Goal: Task Accomplishment & Management: Complete application form

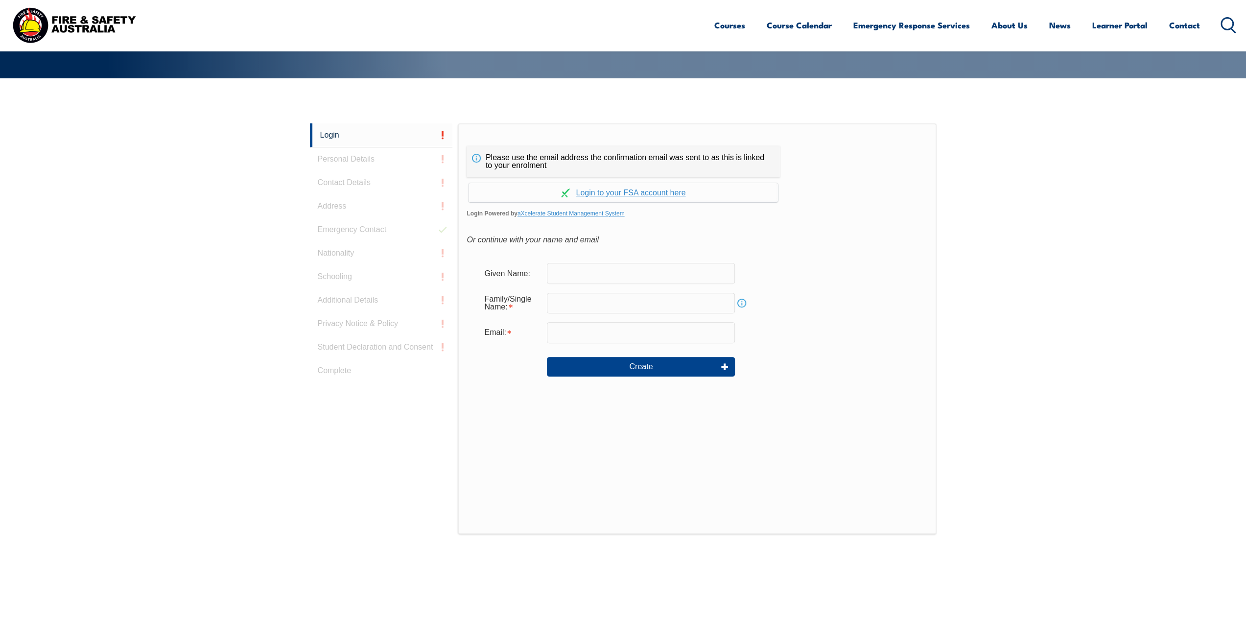
scroll to position [261, 0]
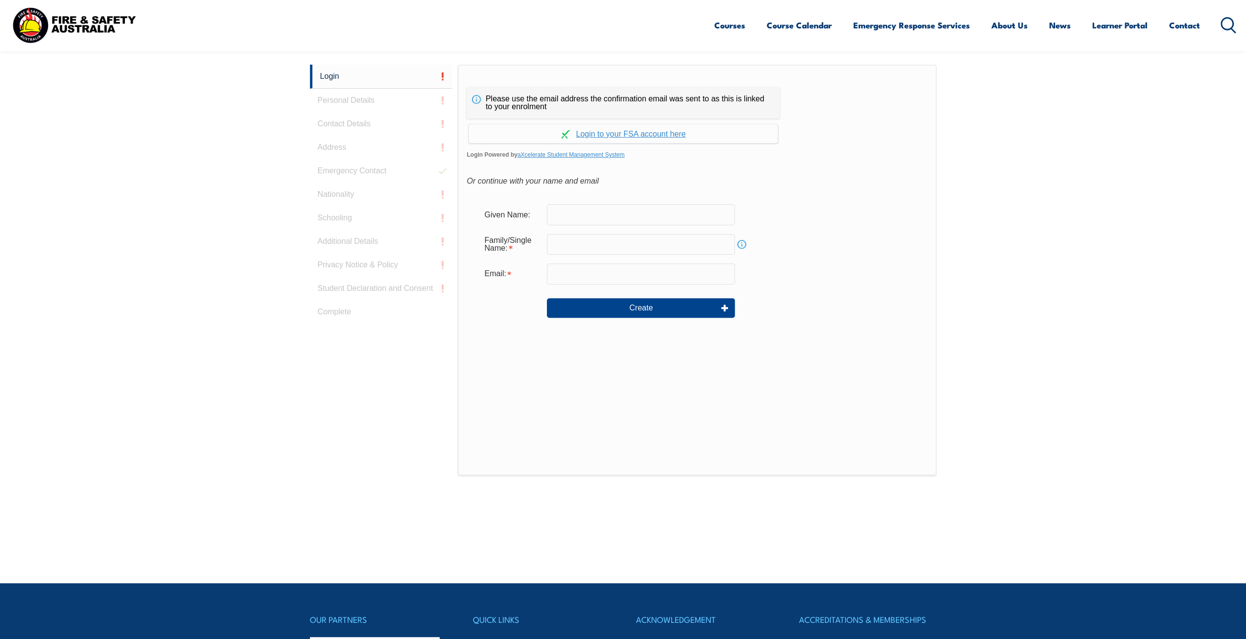
click at [578, 197] on form "Given Name: Family/Single Name: Info Email: Create" at bounding box center [697, 267] width 461 height 147
click at [573, 212] on input "text" at bounding box center [641, 214] width 188 height 21
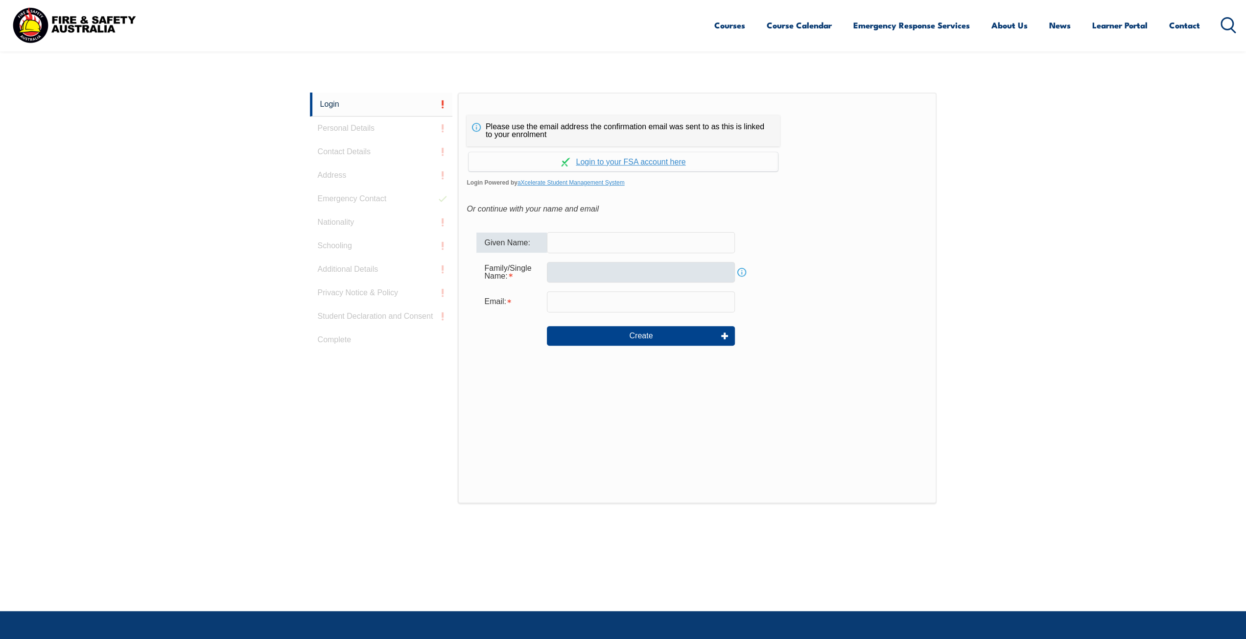
scroll to position [212, 0]
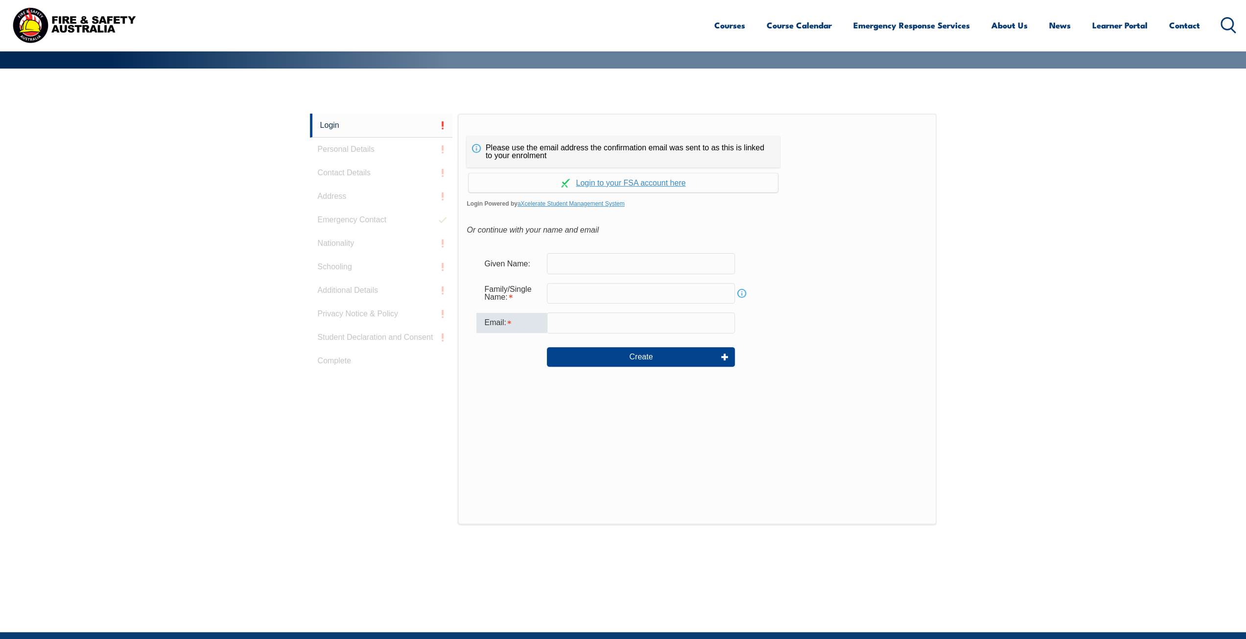
click at [586, 332] on input "email" at bounding box center [641, 322] width 188 height 21
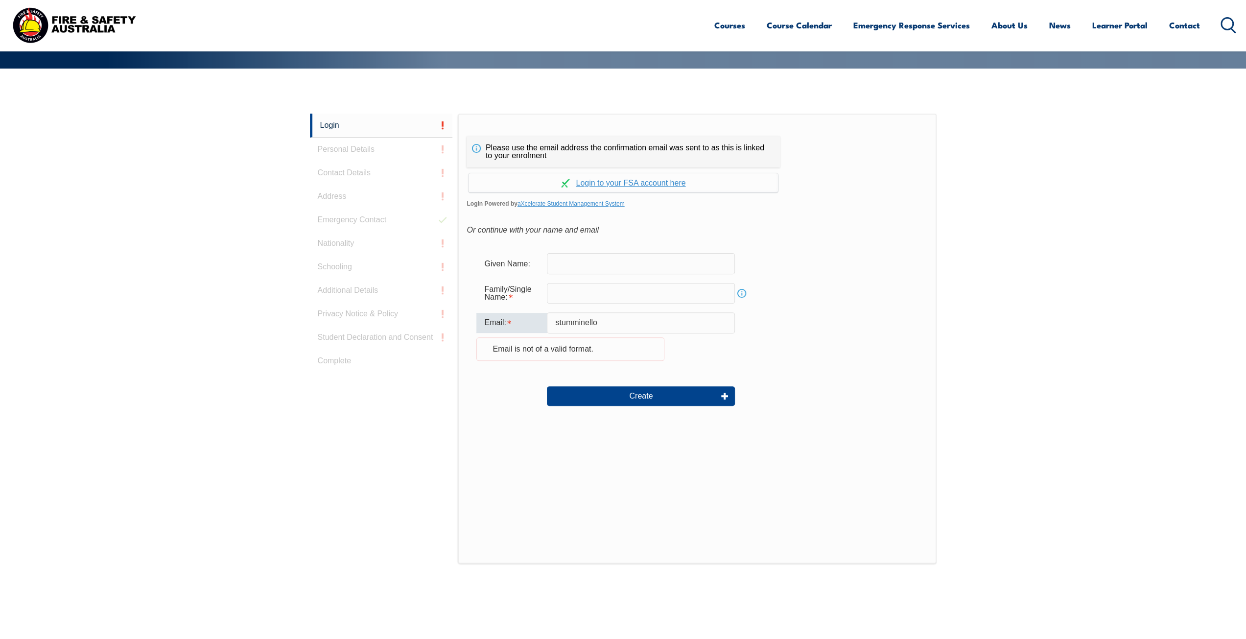
type input "stumminello"
click at [622, 324] on input "stumminello" at bounding box center [641, 322] width 188 height 21
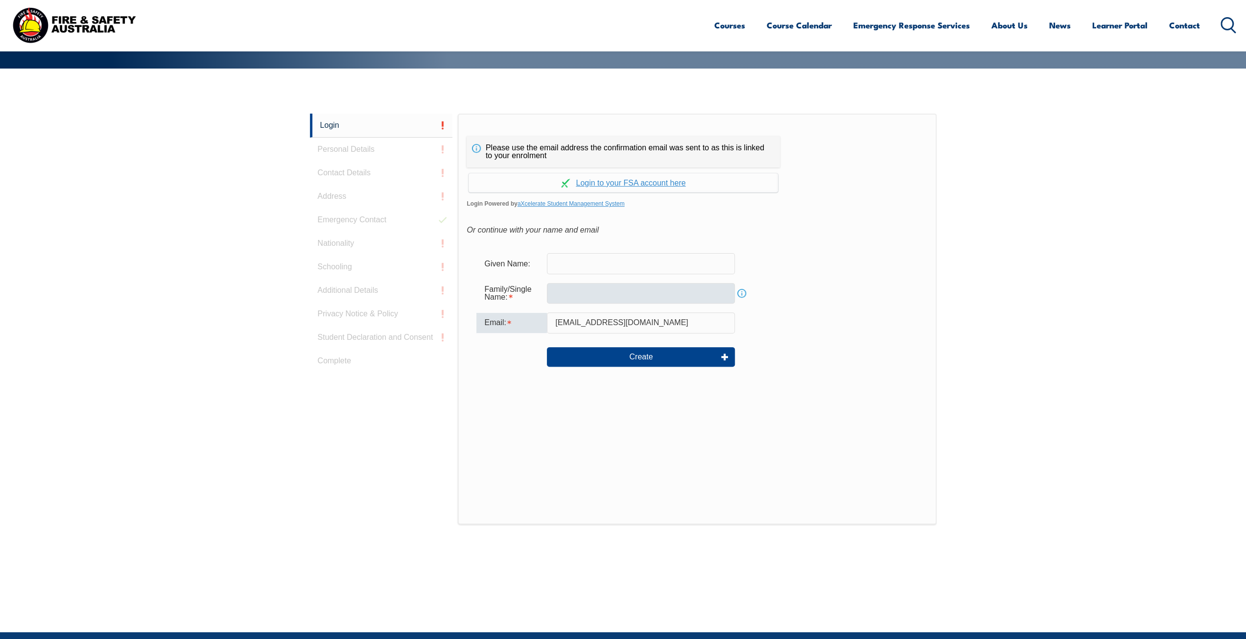
type input "[EMAIL_ADDRESS][DOMAIN_NAME]"
drag, startPoint x: 549, startPoint y: 288, endPoint x: 578, endPoint y: 298, distance: 30.7
click at [549, 288] on input "text" at bounding box center [641, 293] width 188 height 21
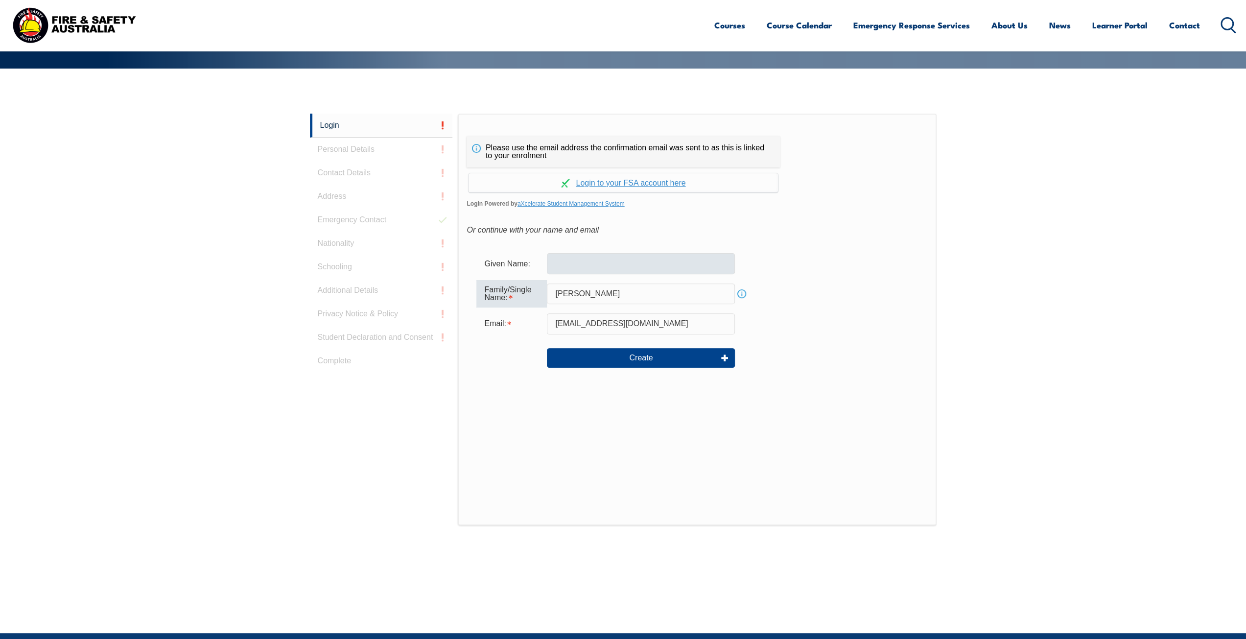
type input "[PERSON_NAME]"
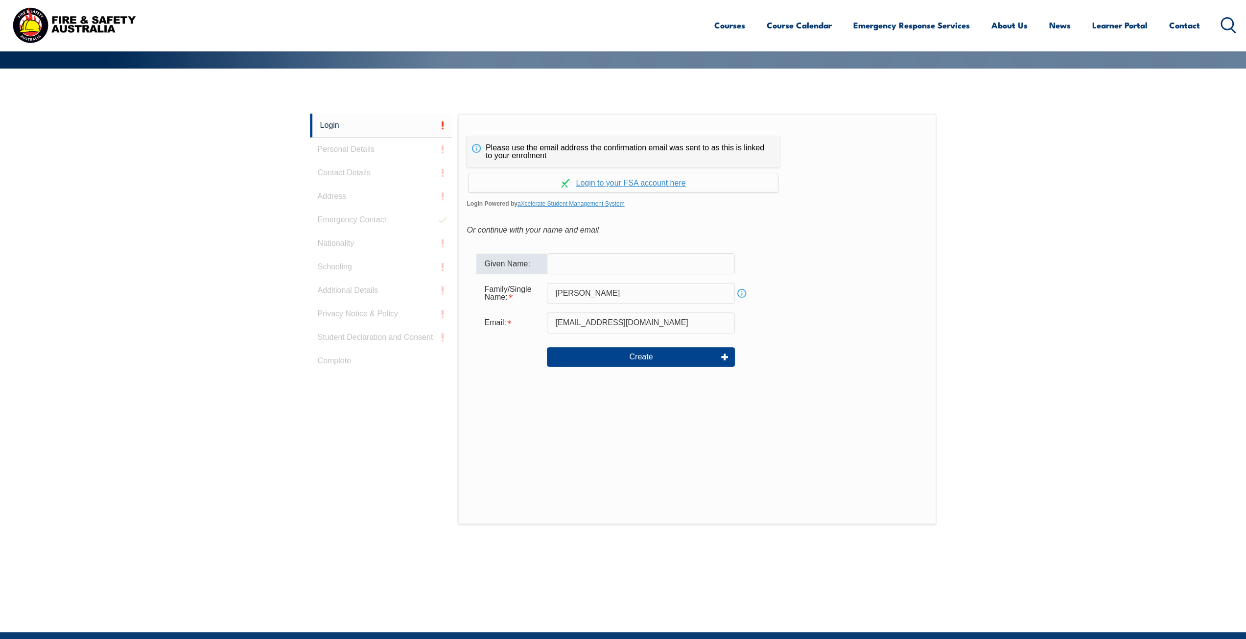
click at [657, 269] on input "text" at bounding box center [641, 263] width 188 height 21
click at [648, 183] on link "Continue with aXcelerate" at bounding box center [624, 182] width 310 height 19
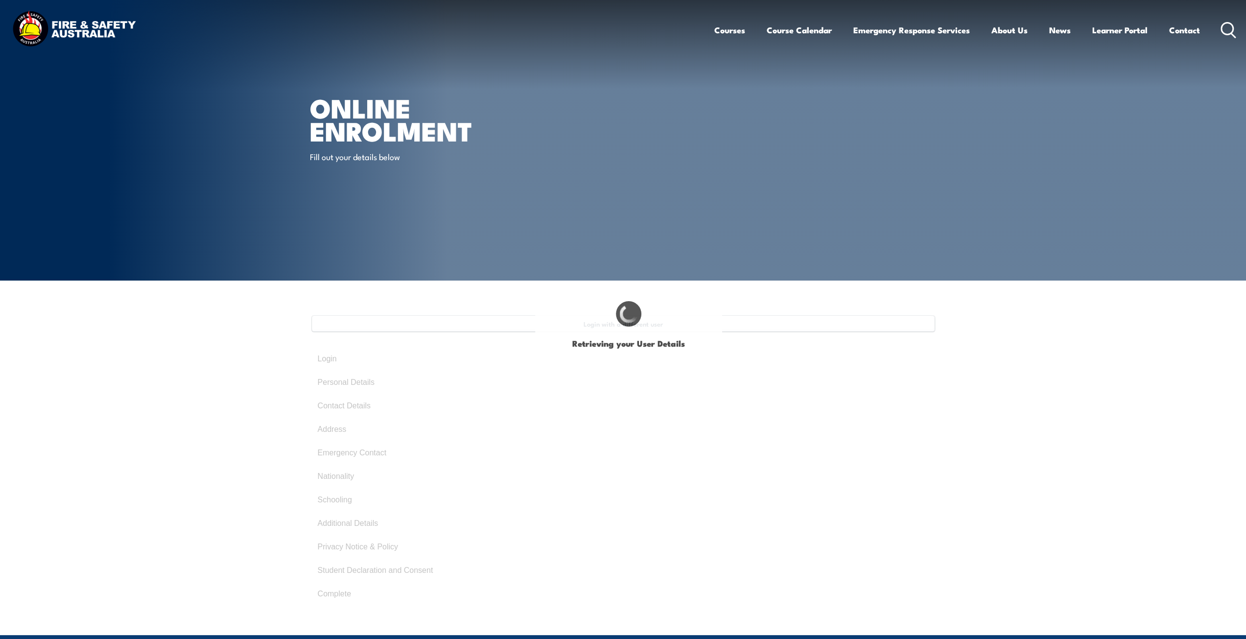
type input "Steve"
type input "Tumminello"
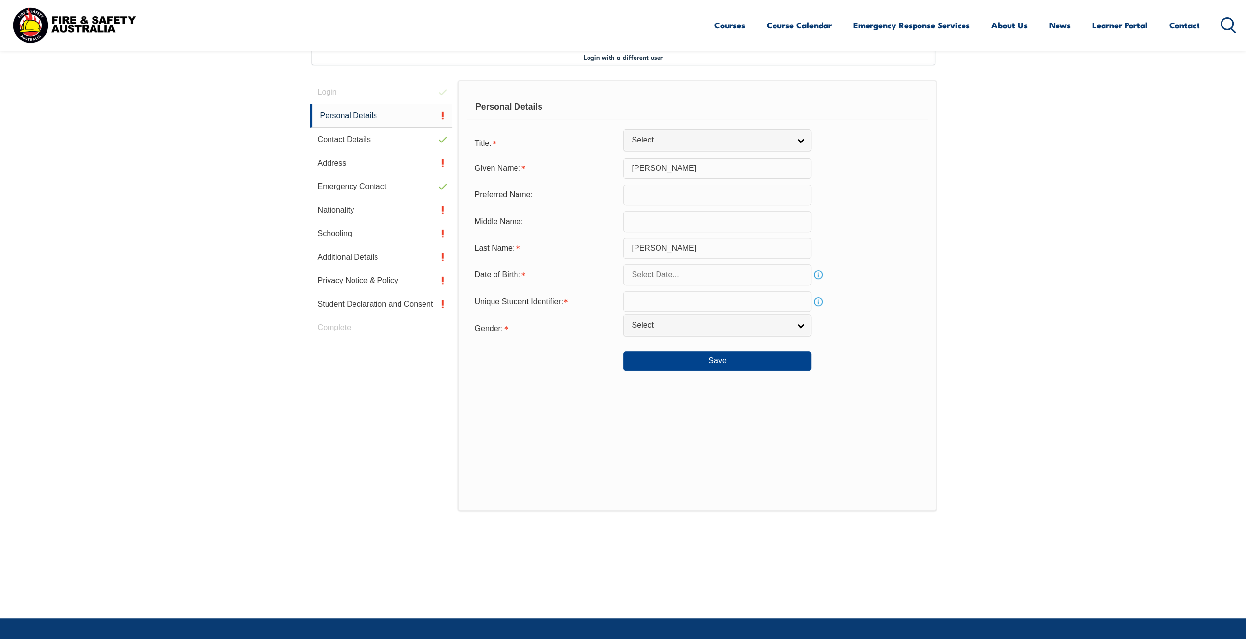
scroll to position [218, 0]
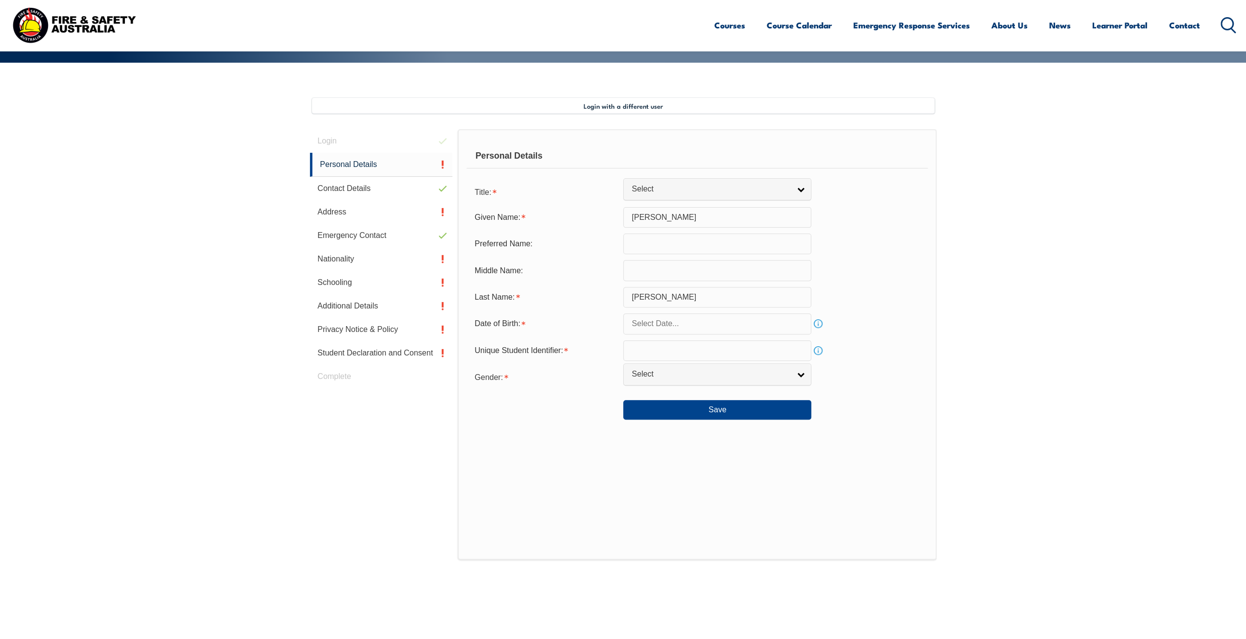
click at [659, 220] on input "Steve" at bounding box center [717, 217] width 188 height 21
type input "Stephen"
type input "T"
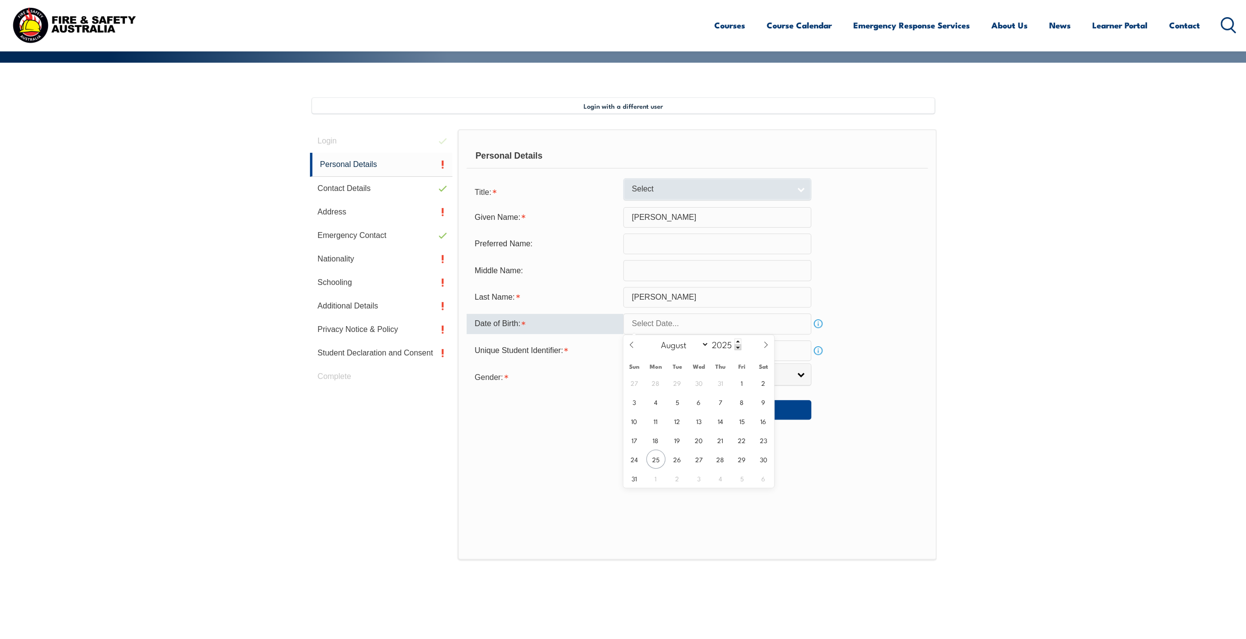
click at [678, 189] on span "Select" at bounding box center [711, 189] width 159 height 10
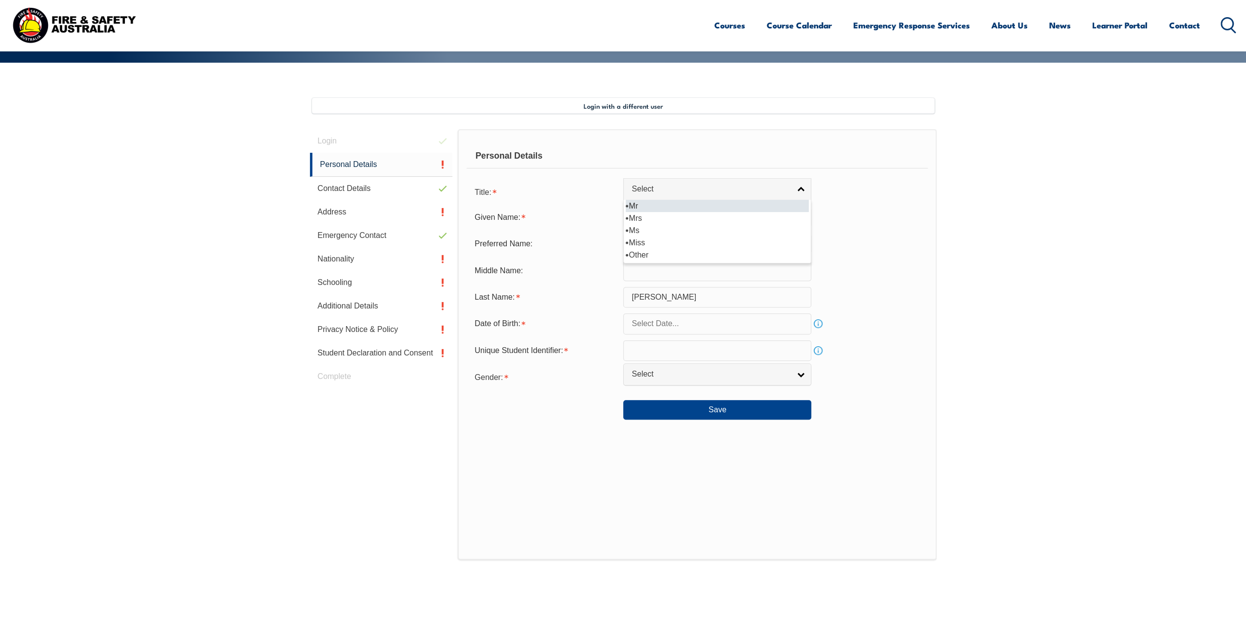
click at [658, 204] on li "Mr" at bounding box center [717, 206] width 183 height 12
select select "Mr"
click at [647, 322] on input "text" at bounding box center [717, 323] width 188 height 21
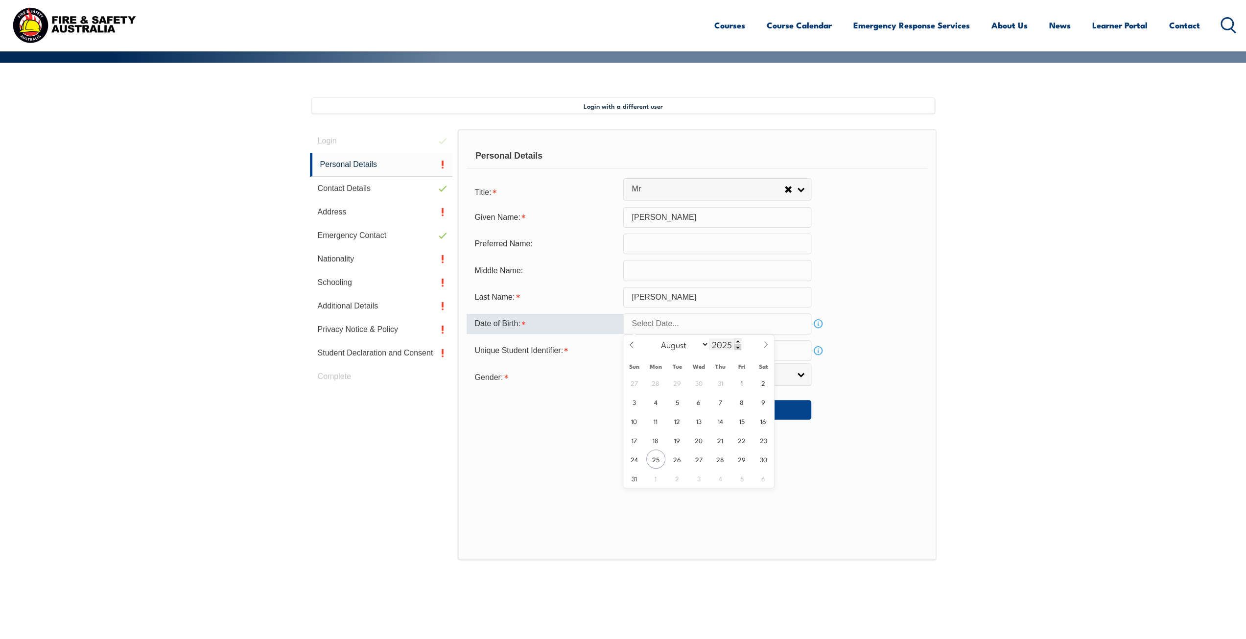
click at [738, 347] on span at bounding box center [738, 347] width 7 height 6
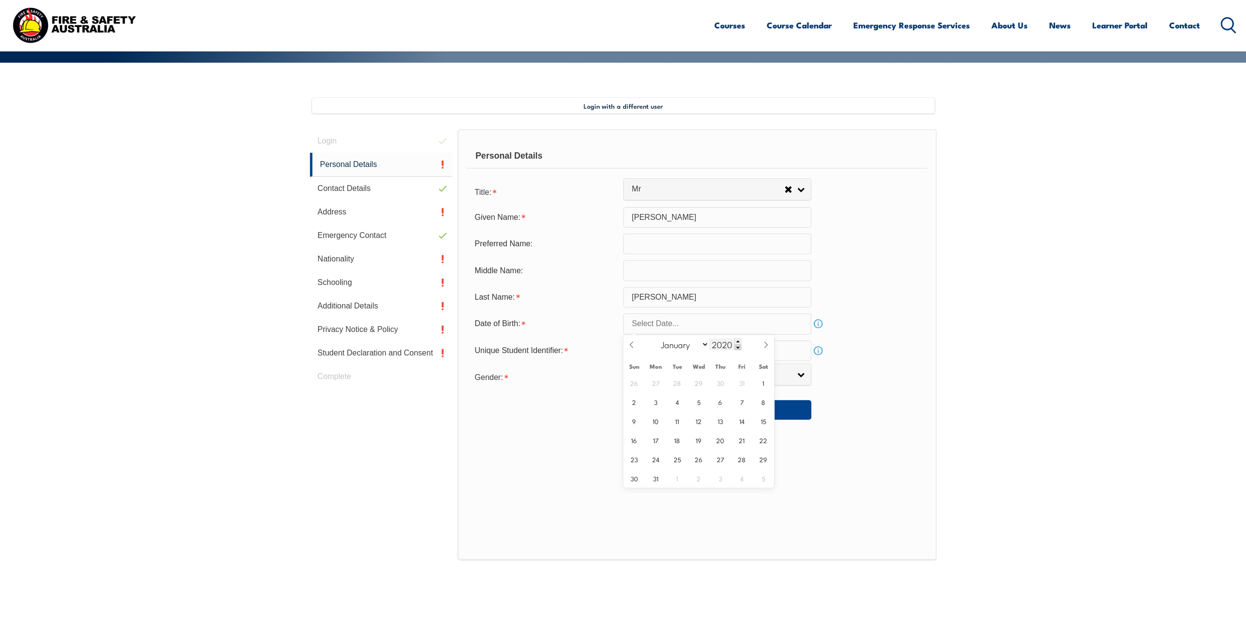
click at [738, 347] on span at bounding box center [738, 347] width 7 height 6
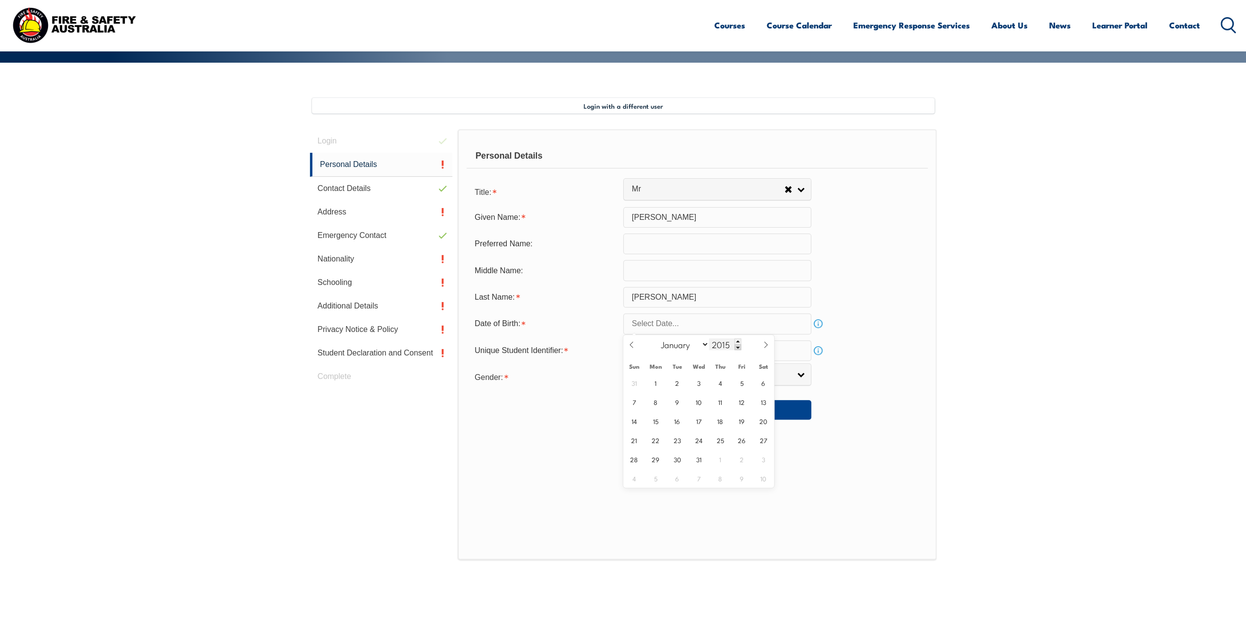
click at [738, 347] on span at bounding box center [738, 347] width 7 height 6
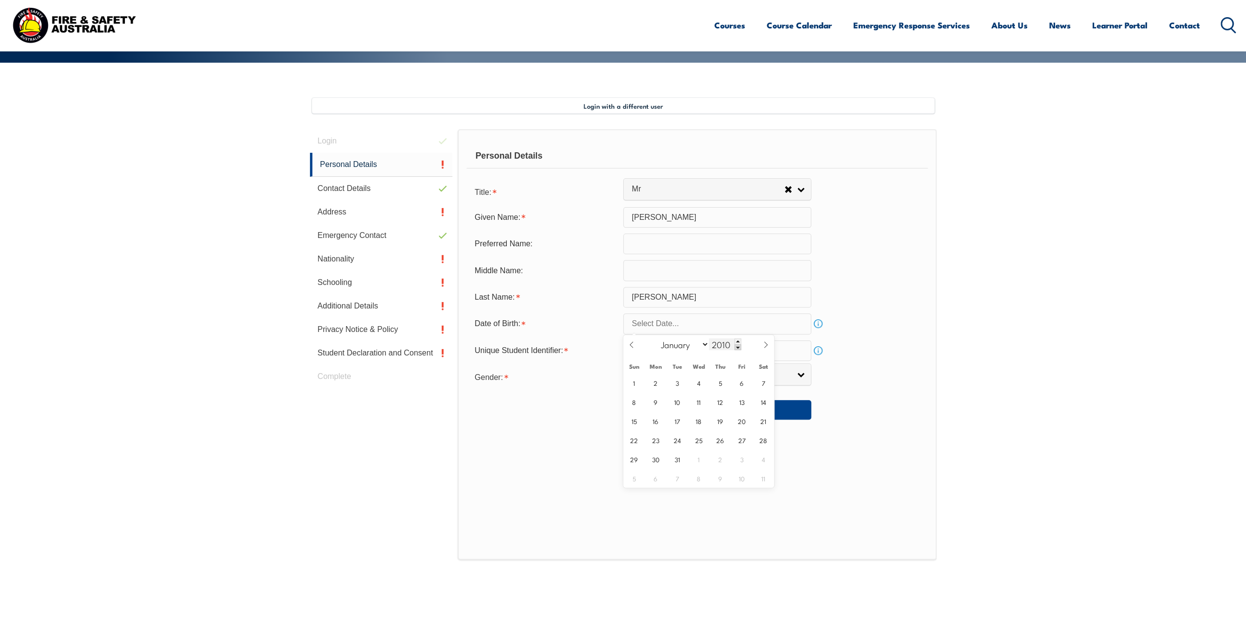
click at [738, 347] on span at bounding box center [738, 347] width 7 height 6
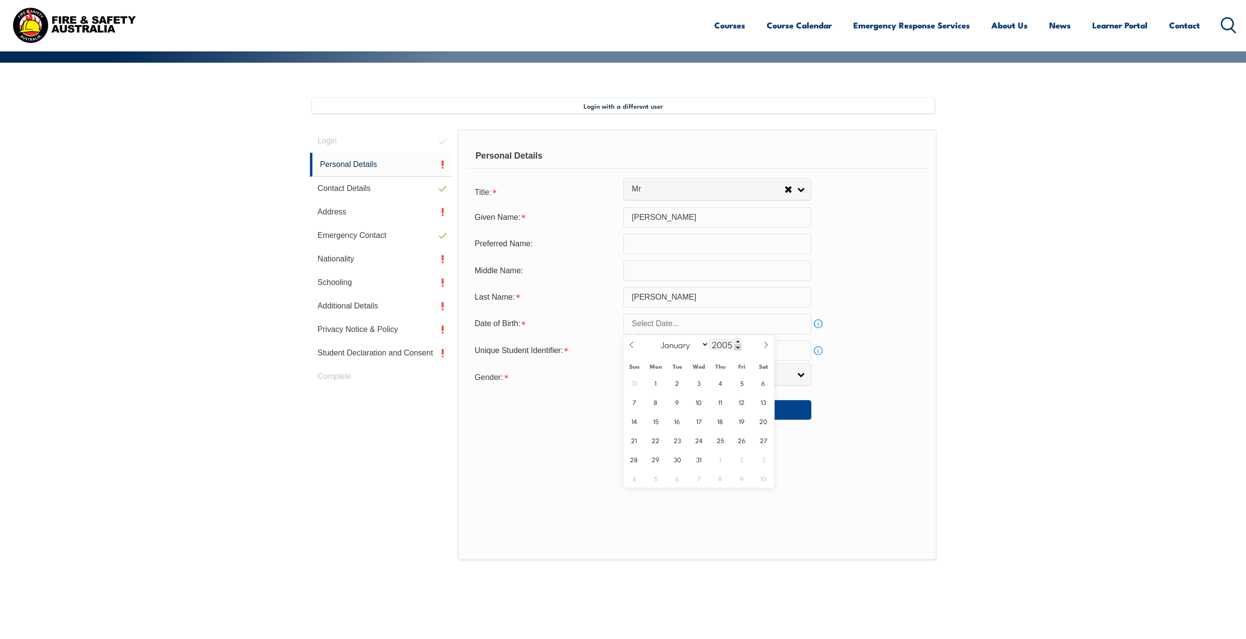
click at [738, 347] on span at bounding box center [738, 347] width 7 height 6
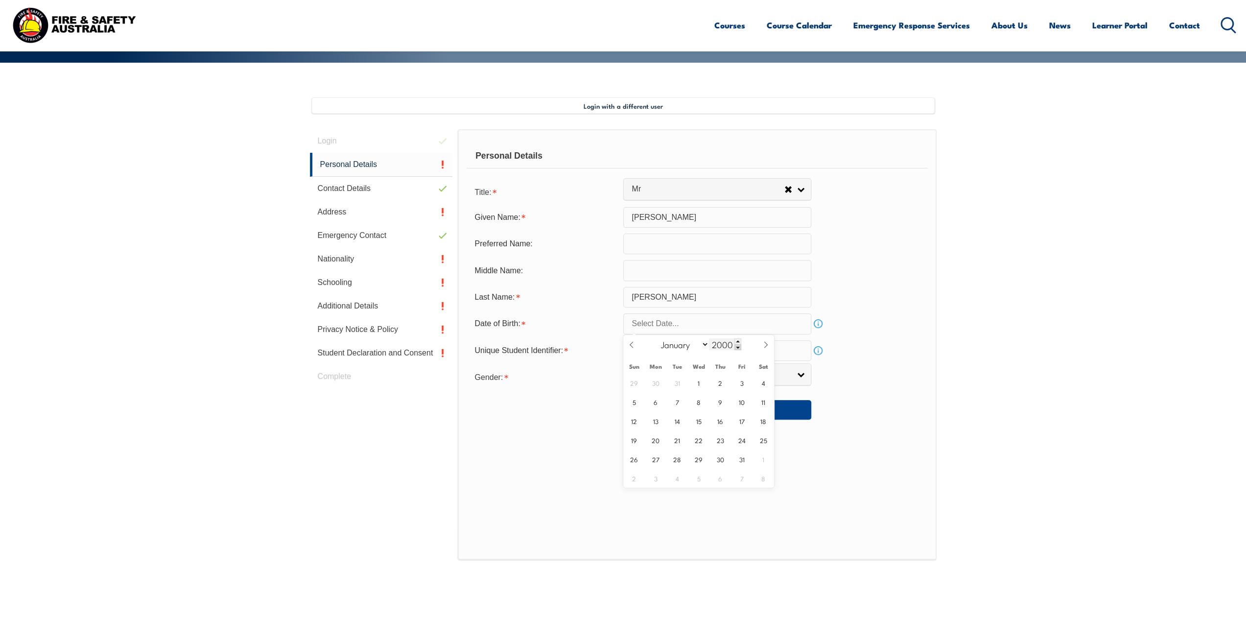
click at [738, 347] on span at bounding box center [738, 347] width 7 height 6
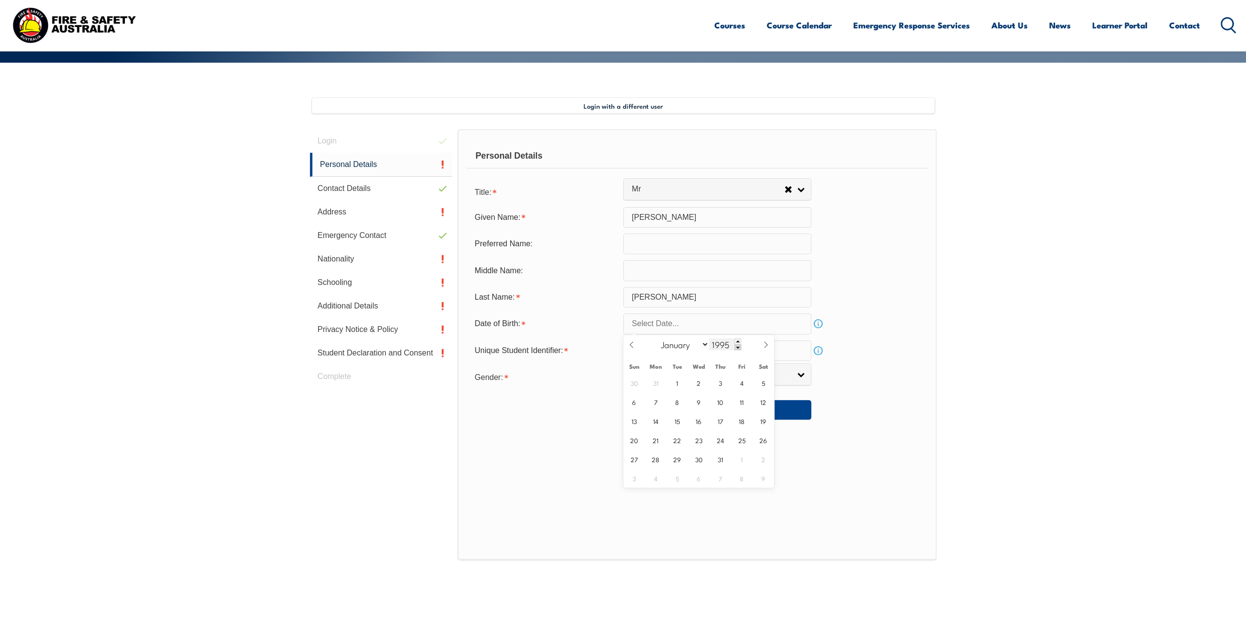
click at [738, 347] on span at bounding box center [738, 347] width 7 height 6
type input "1993"
click at [764, 343] on icon at bounding box center [766, 344] width 7 height 7
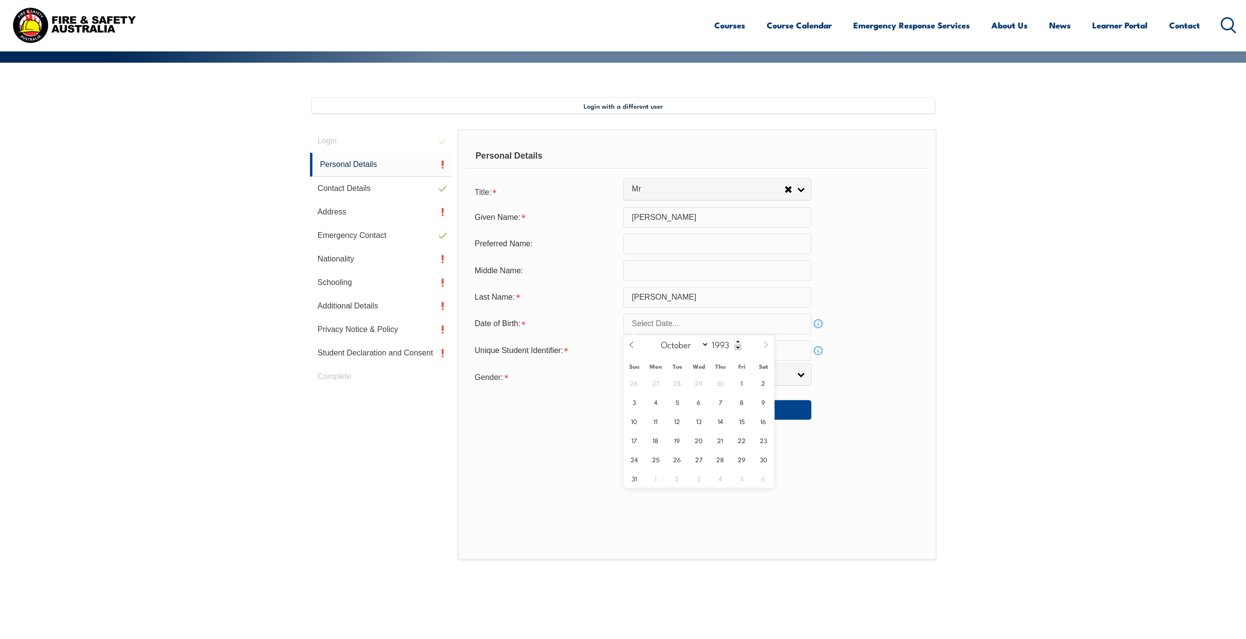
click at [764, 343] on icon at bounding box center [766, 344] width 7 height 7
select select "11"
click at [697, 383] on span "1" at bounding box center [699, 382] width 19 height 19
type input "December 1, 1993"
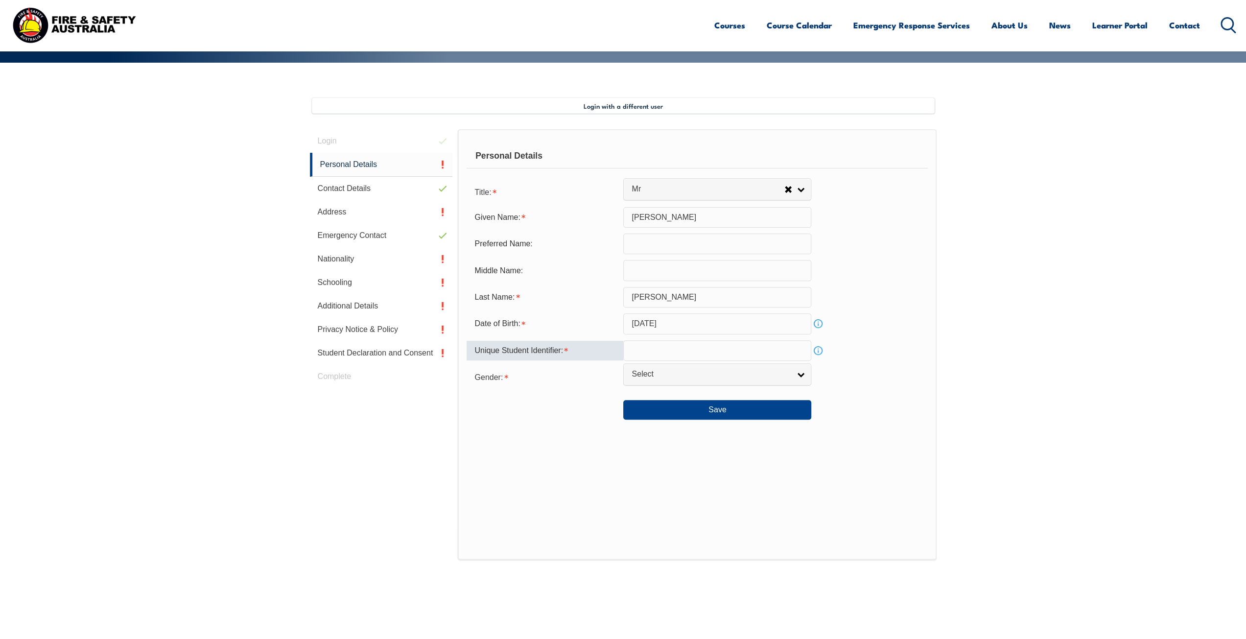
click at [682, 348] on input "text" at bounding box center [717, 350] width 188 height 21
click at [676, 372] on span "Select" at bounding box center [711, 374] width 159 height 10
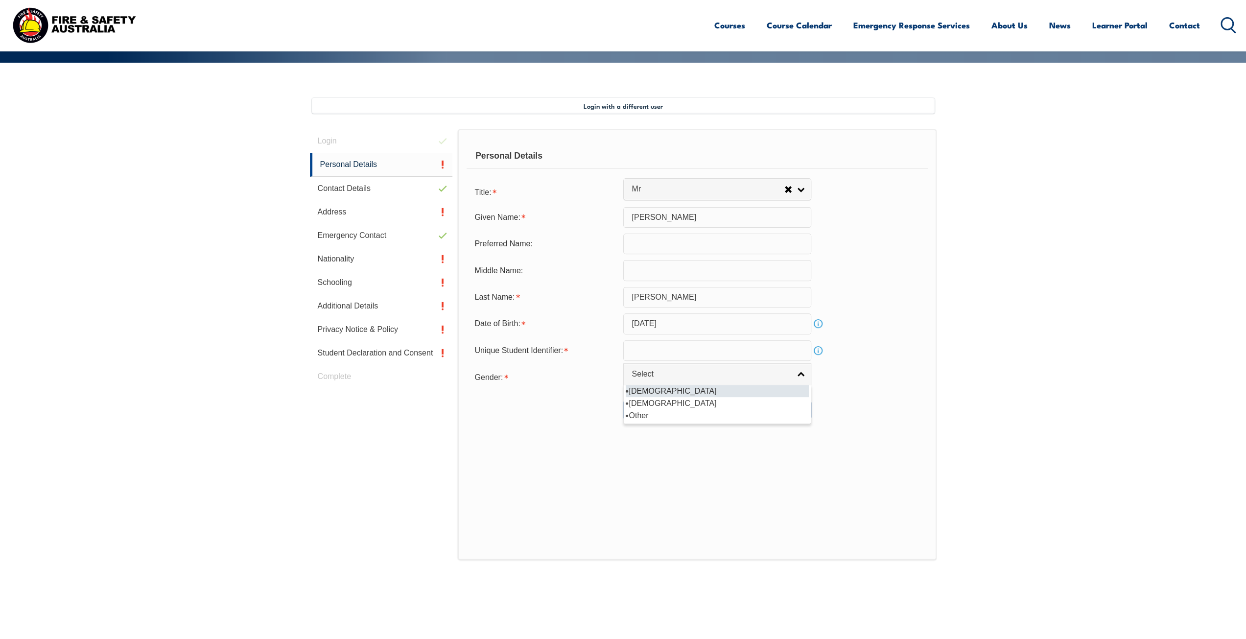
click at [658, 394] on li "[DEMOGRAPHIC_DATA]" at bounding box center [717, 391] width 183 height 12
select select "M"
click at [675, 352] on input "text" at bounding box center [717, 350] width 188 height 21
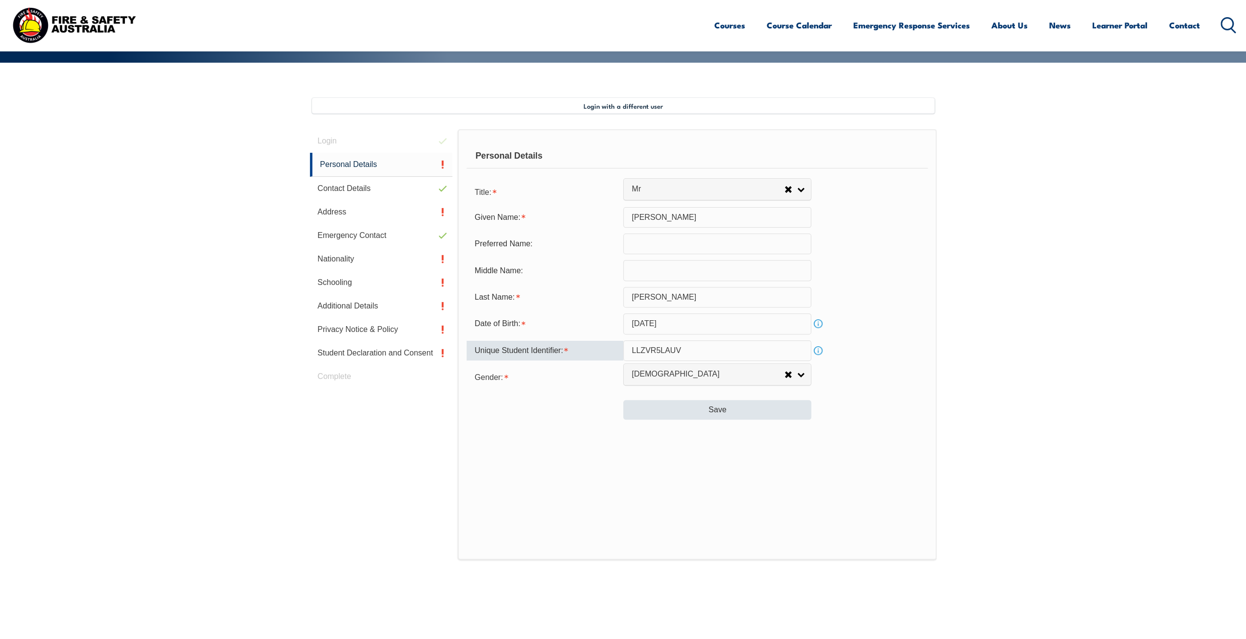
type input "LLZVR5LAUV"
click at [675, 409] on button "Save" at bounding box center [717, 410] width 188 height 20
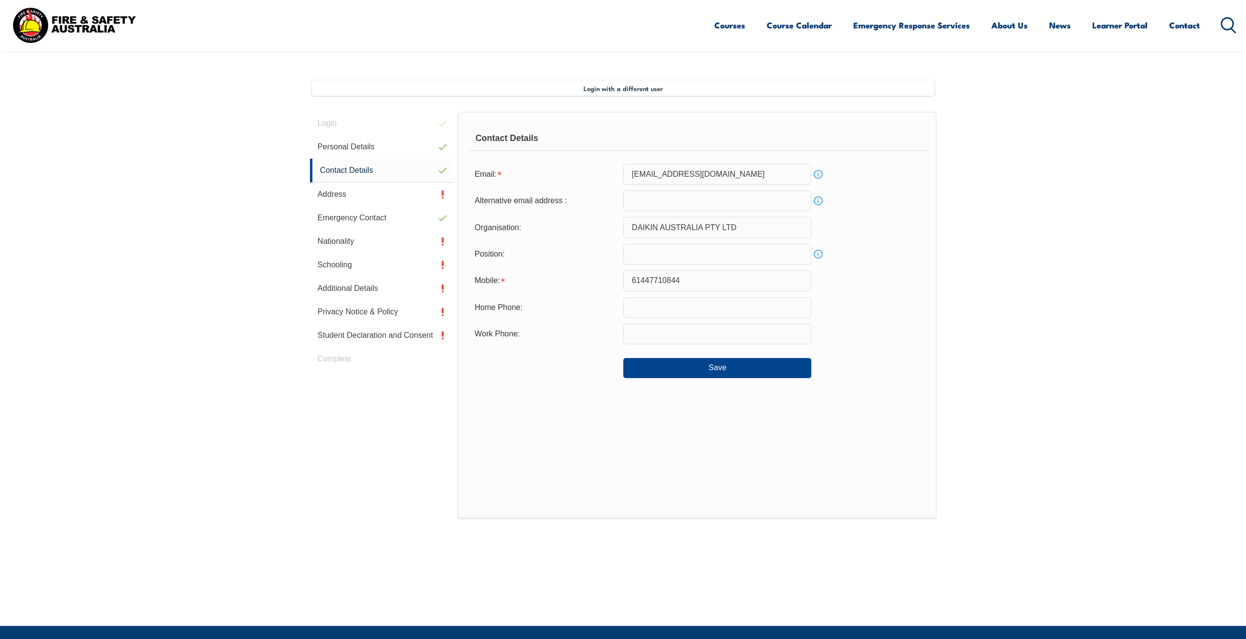
scroll to position [267, 0]
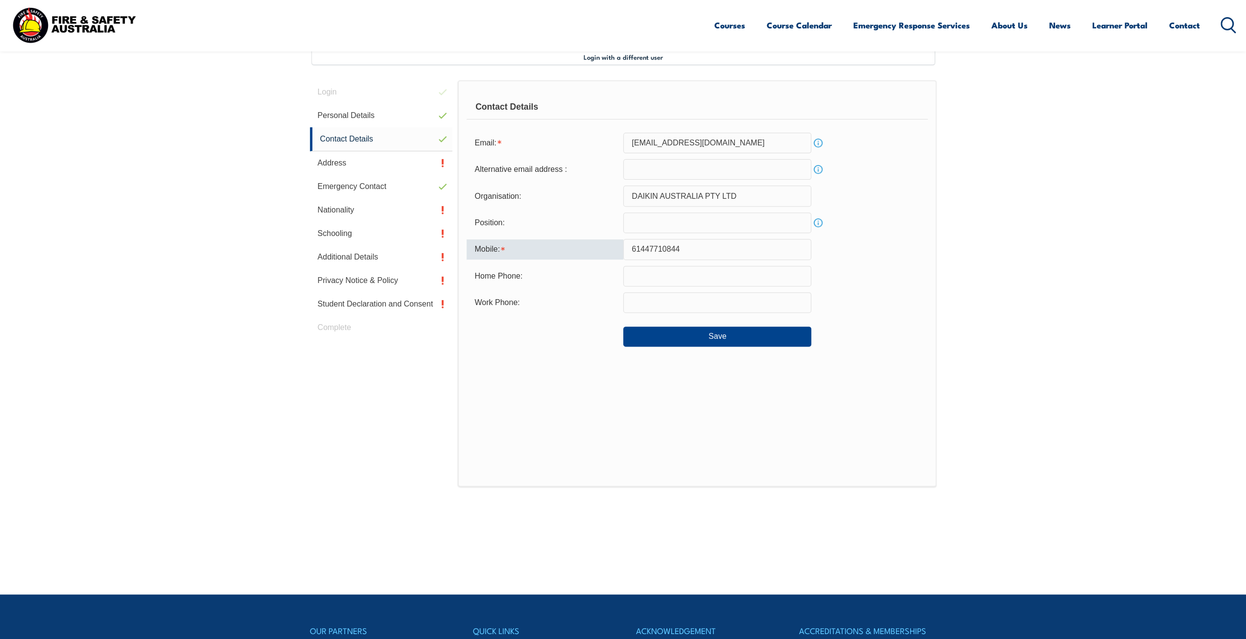
drag, startPoint x: 631, startPoint y: 247, endPoint x: 639, endPoint y: 255, distance: 10.7
click at [633, 247] on input "61447710844" at bounding box center [717, 249] width 188 height 21
drag, startPoint x: 640, startPoint y: 248, endPoint x: 511, endPoint y: 263, distance: 129.6
click at [511, 263] on form "Email: stumminello@daikin.com.au Info Alternative email address : Info Organisa…" at bounding box center [697, 240] width 461 height 214
type input "0447710844"
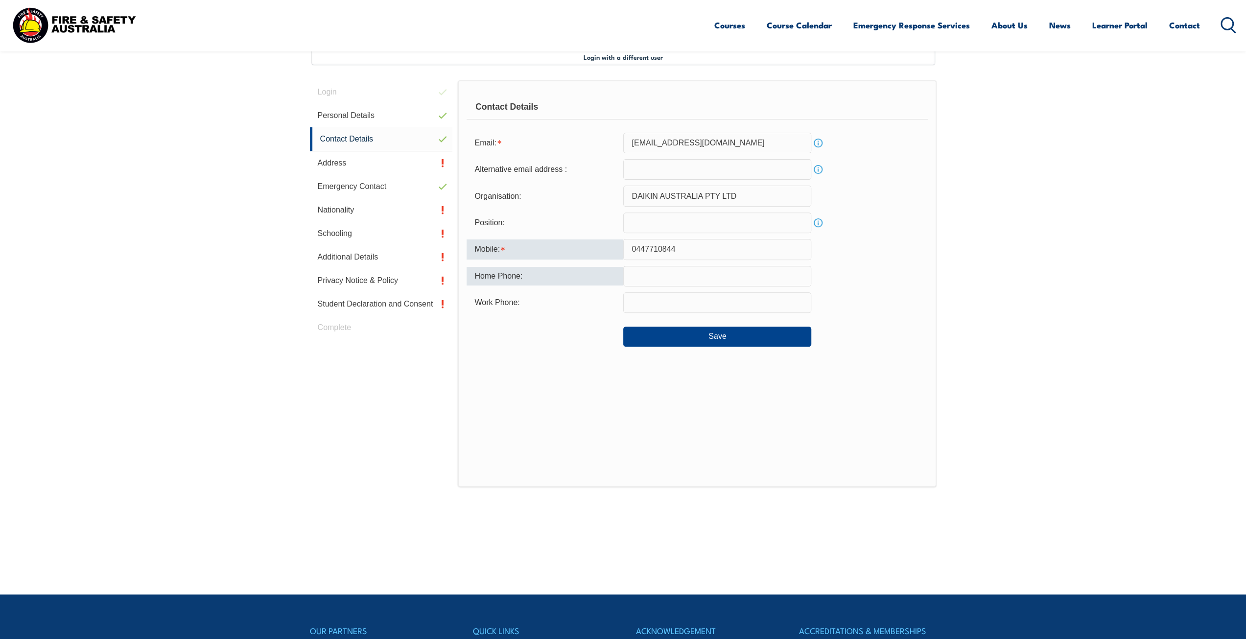
click at [584, 285] on div "Home Phone:" at bounding box center [545, 276] width 157 height 19
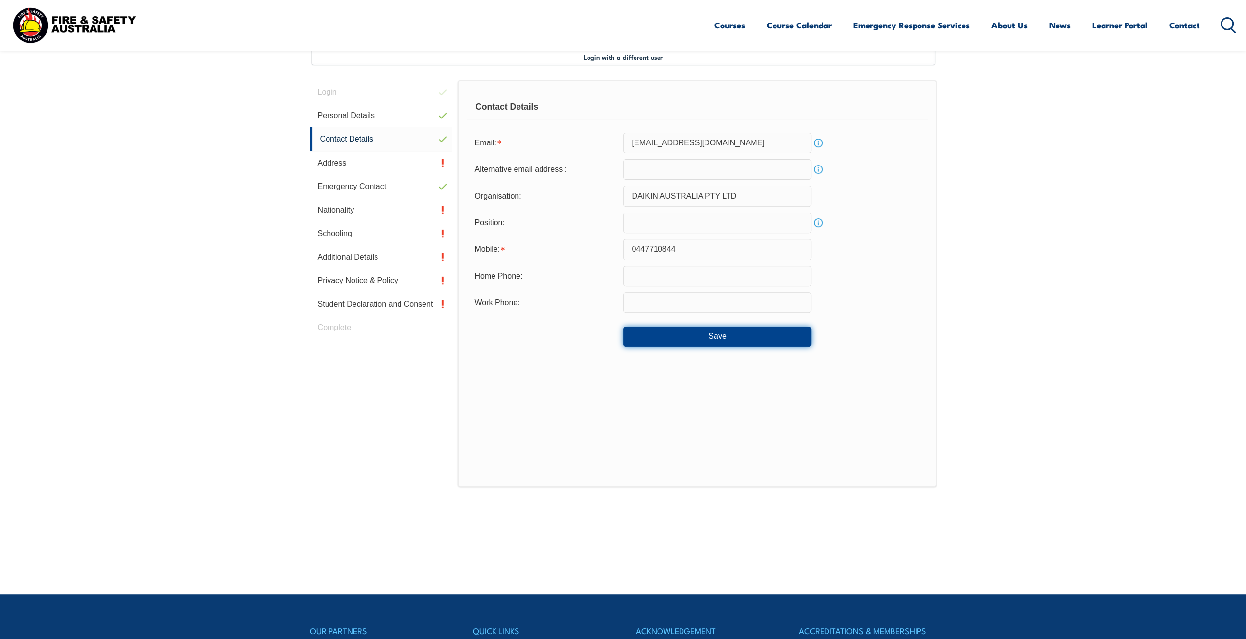
click at [723, 334] on button "Save" at bounding box center [717, 337] width 188 height 20
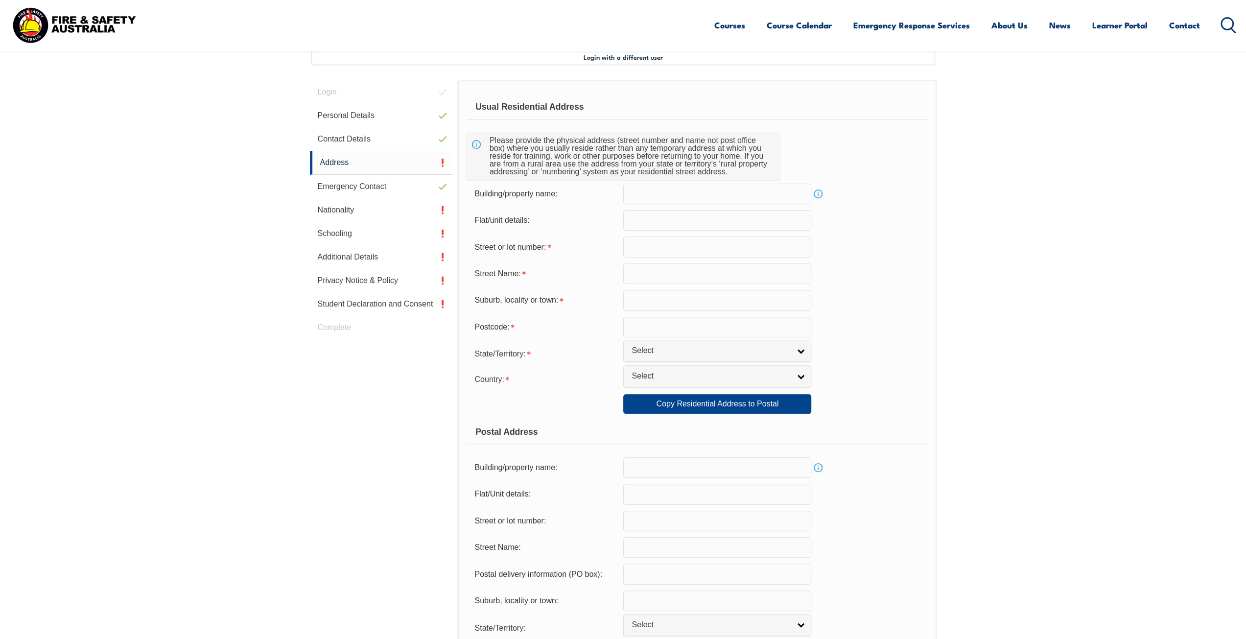
click at [660, 258] on form "Usual Residential Address Please provide the physical address (street number an…" at bounding box center [697, 408] width 461 height 627
click at [660, 251] on input "text" at bounding box center [717, 247] width 188 height 21
type input "^"
click at [660, 251] on input "66" at bounding box center [717, 247] width 188 height 21
type input "66"
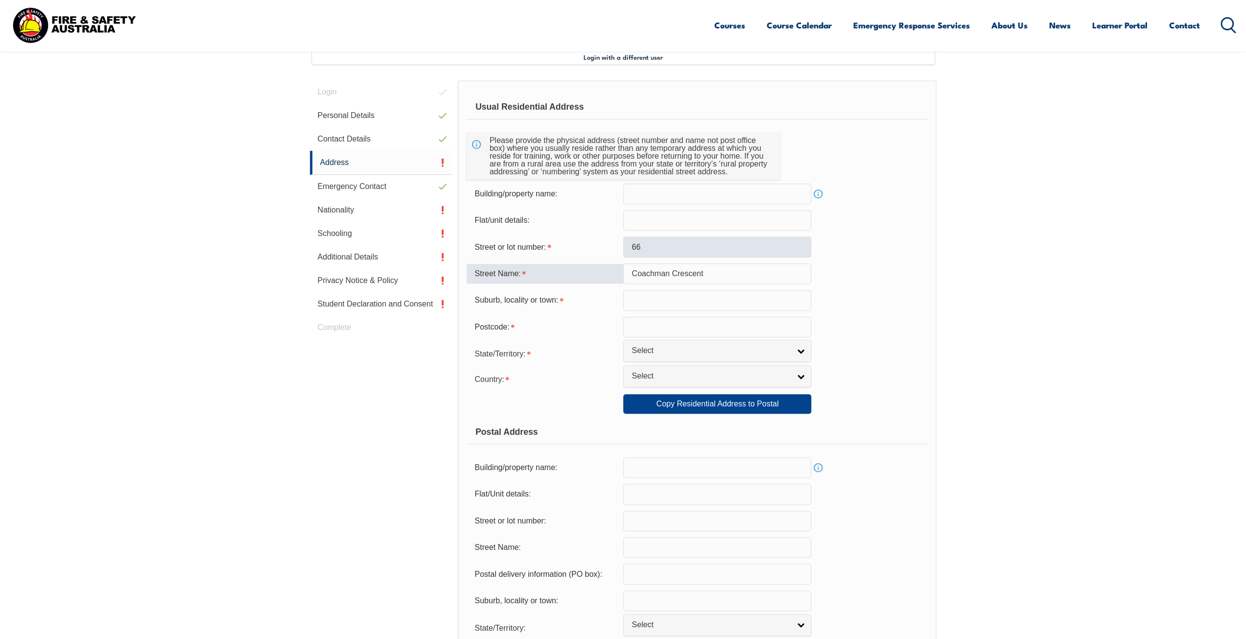
type input "Coachman Crescent"
type input "Kellyville Ridge"
type input "2155"
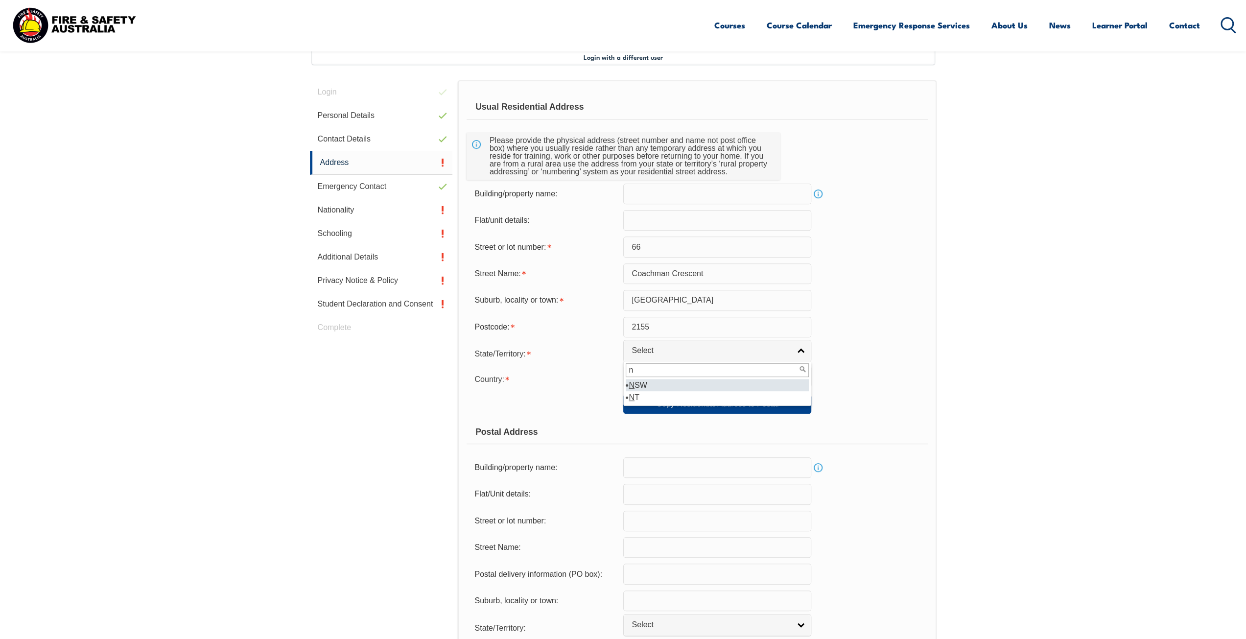
type input "n"
select select "[GEOGRAPHIC_DATA]"
click at [636, 384] on link "Select" at bounding box center [717, 376] width 188 height 22
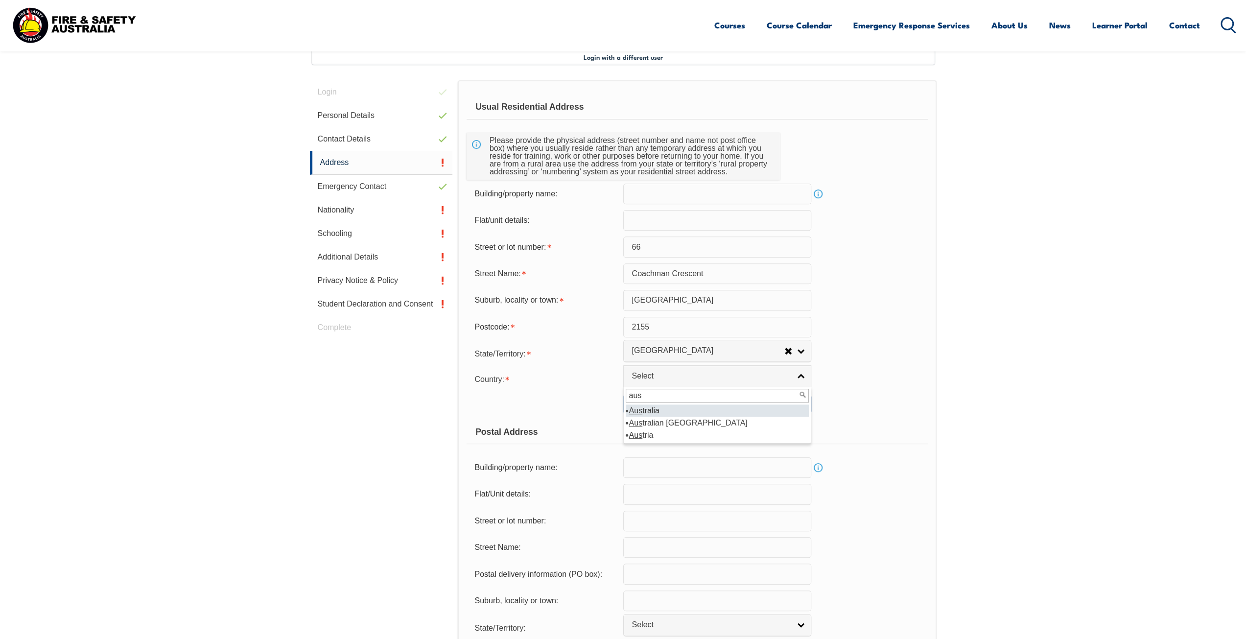
type input "aus"
click at [658, 410] on li "Aus tralia" at bounding box center [717, 411] width 183 height 12
select select "1101"
click at [735, 407] on link "Copy Residential Address to Postal" at bounding box center [717, 404] width 188 height 20
type input "66"
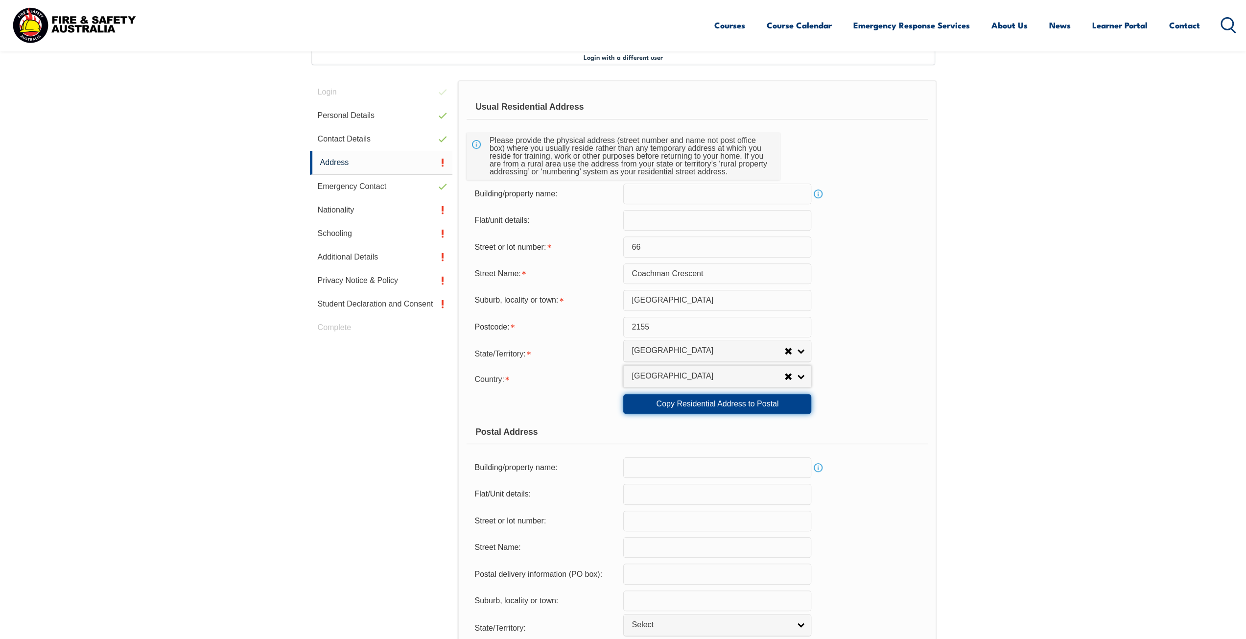
type input "Coachman Crescent"
type input "Kellyville Ridge"
select select "[GEOGRAPHIC_DATA]"
type input "2155"
select select "1101"
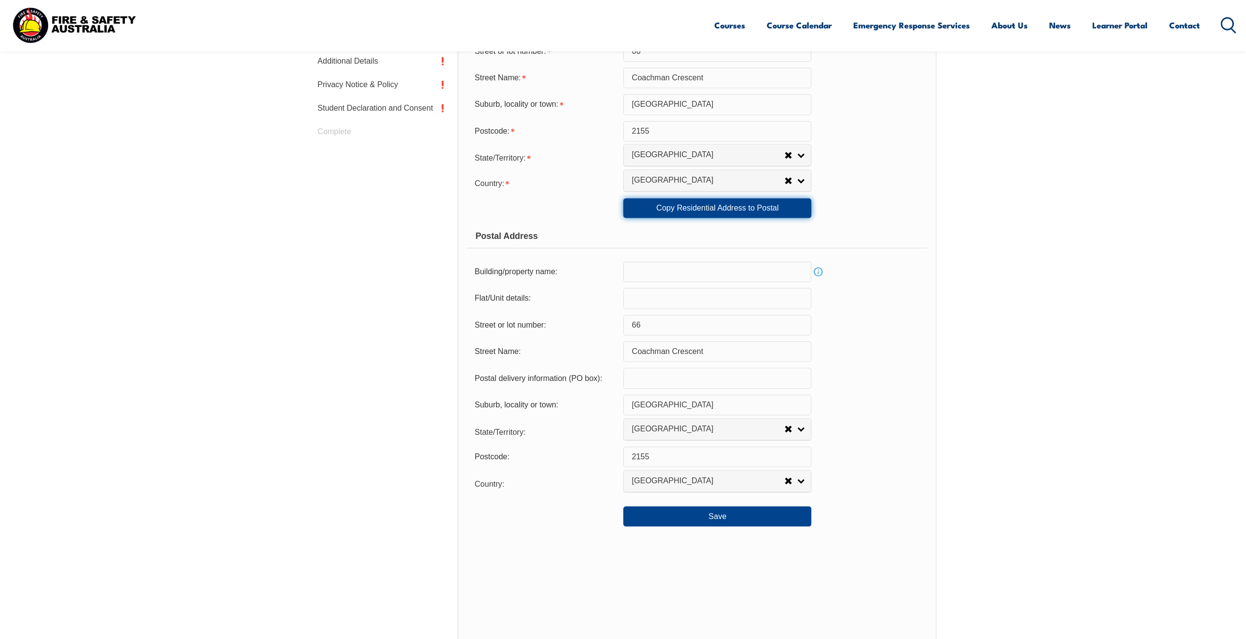
scroll to position [561, 0]
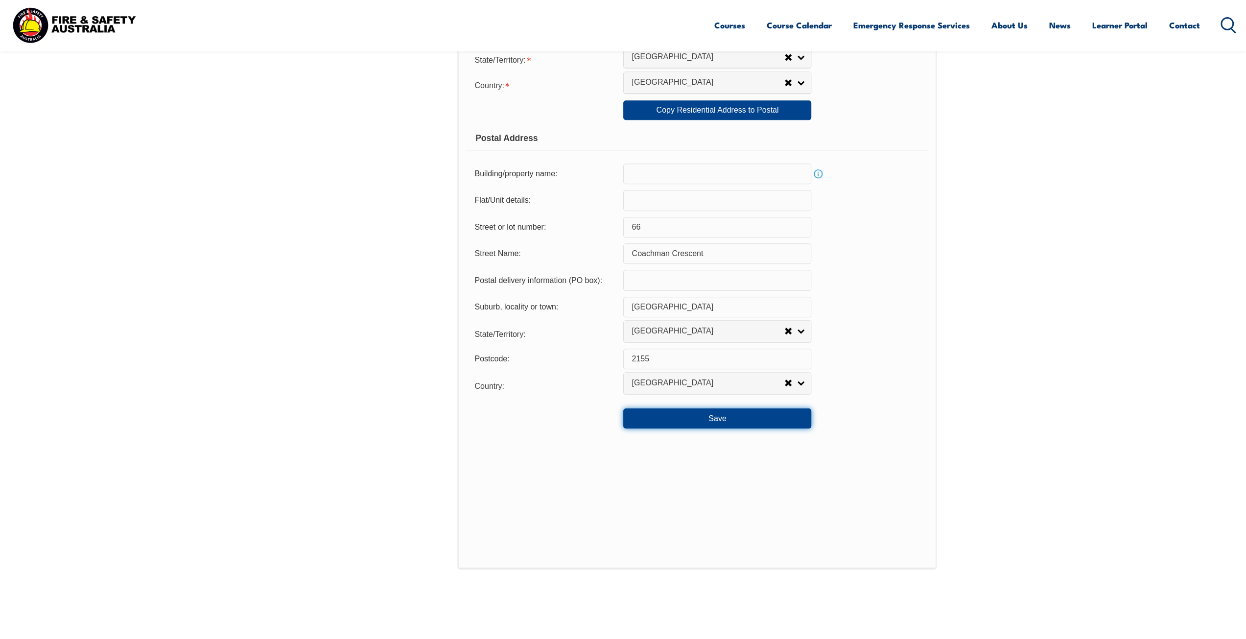
click at [669, 419] on button "Save" at bounding box center [717, 418] width 188 height 20
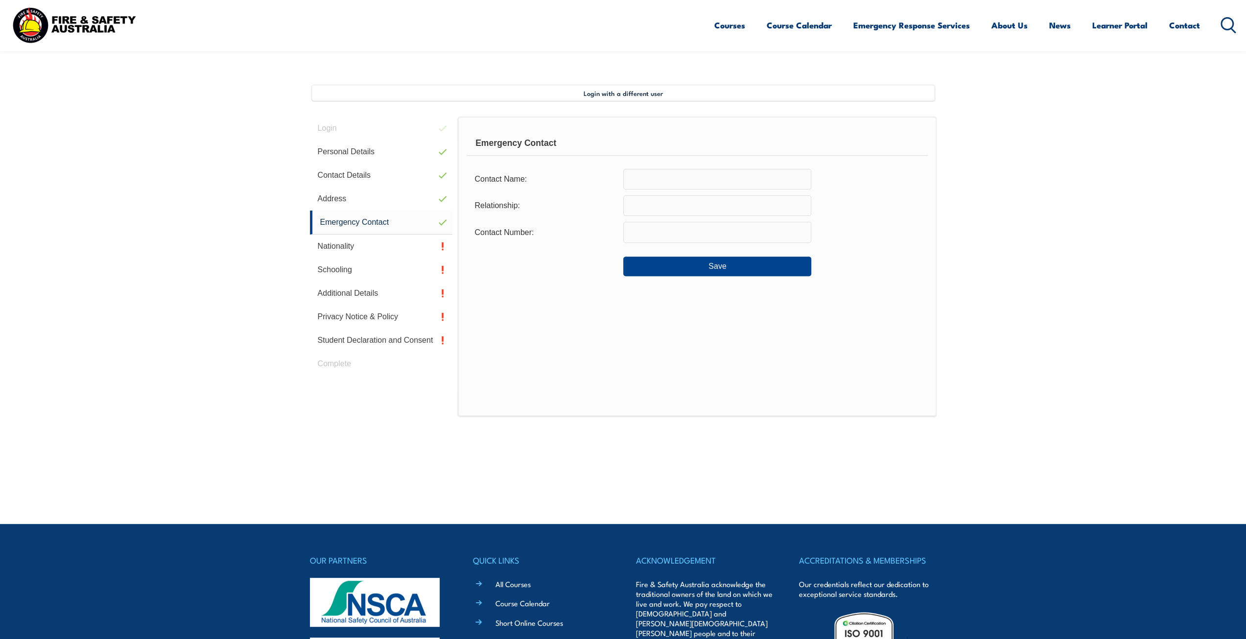
scroll to position [169, 0]
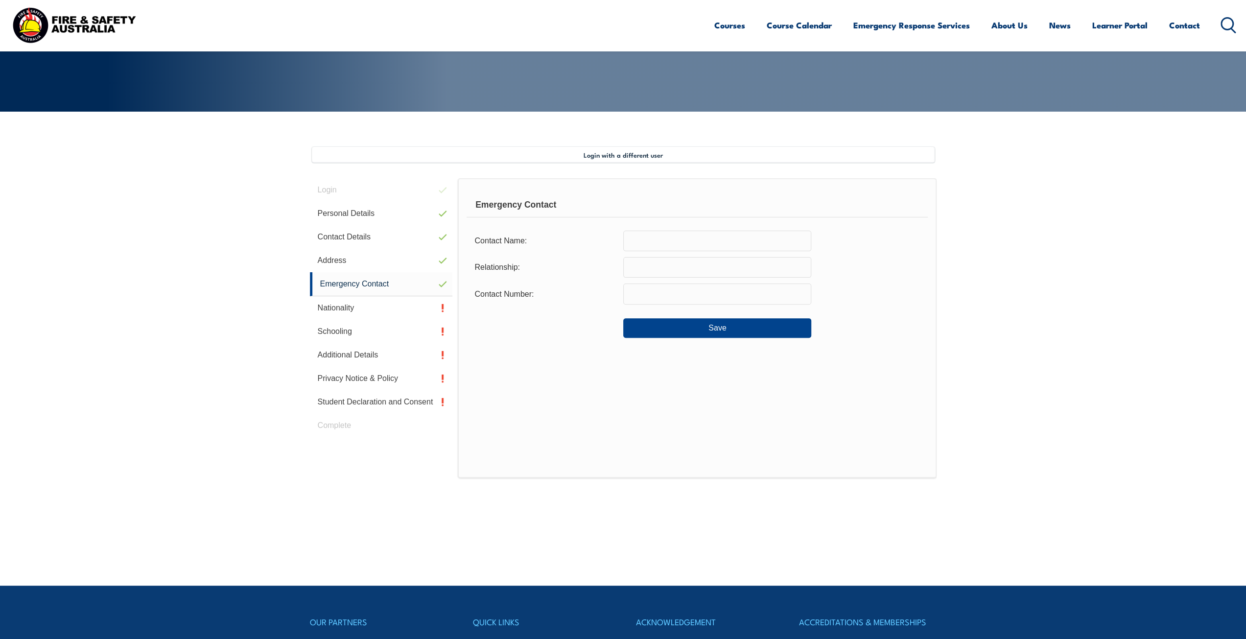
click at [672, 239] on input "text" at bounding box center [717, 241] width 188 height 21
type input "Annette"
type input "Mother"
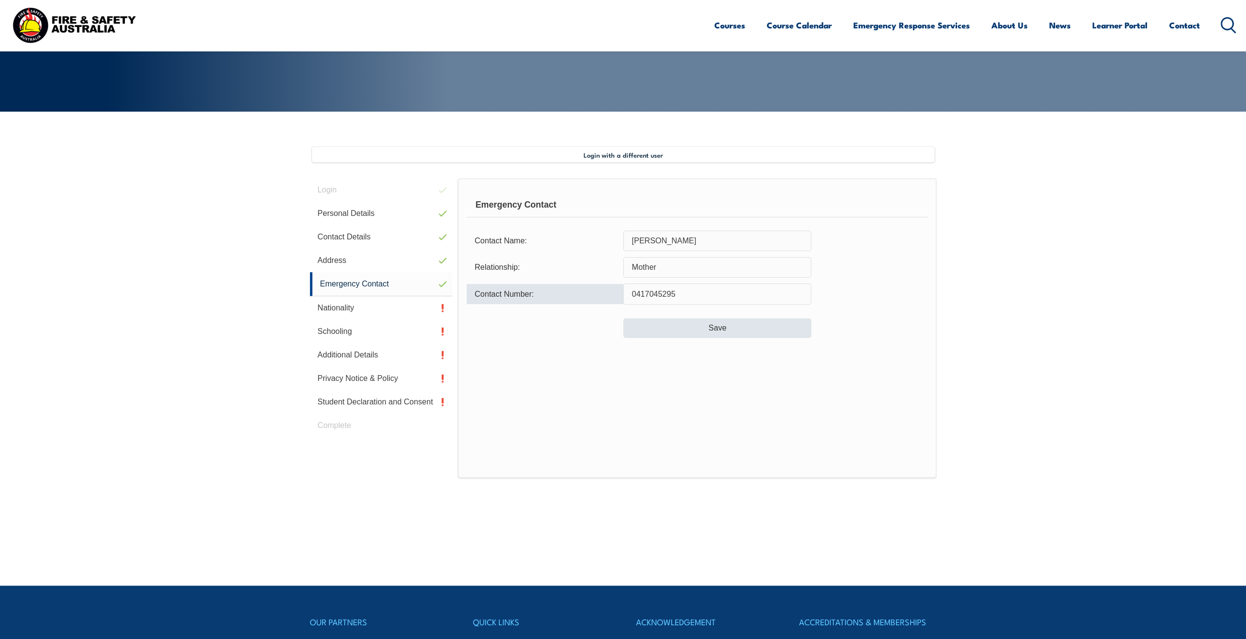
type input "0417045295"
click at [758, 323] on button "Save" at bounding box center [717, 328] width 188 height 20
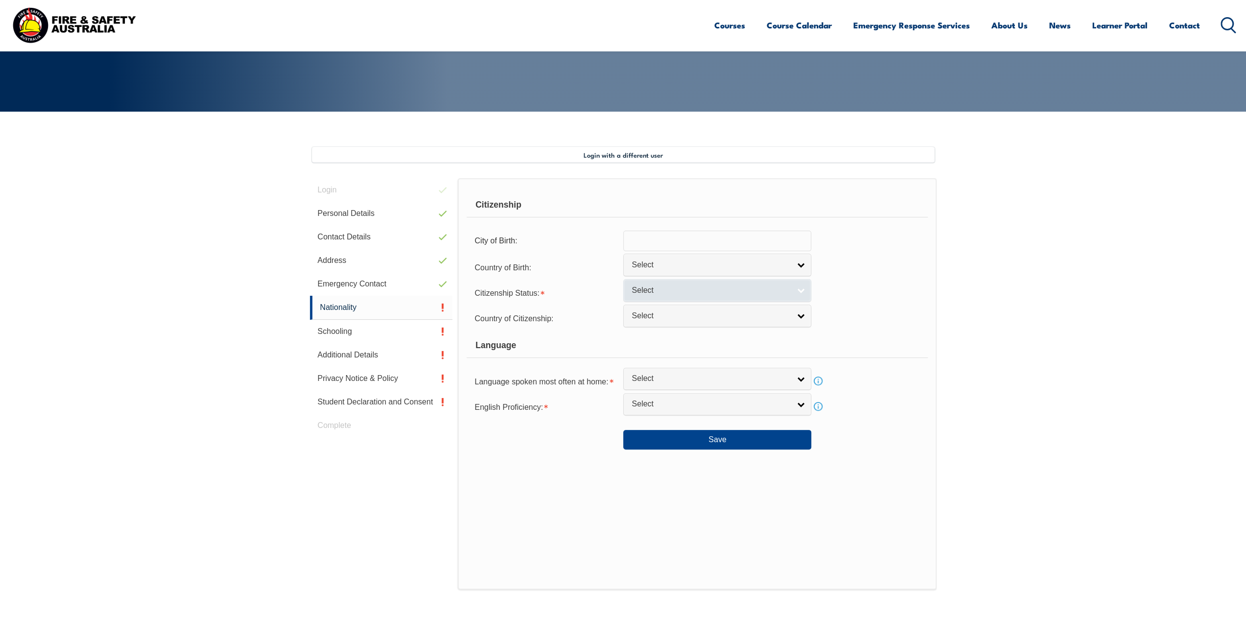
click at [663, 292] on span "Select" at bounding box center [711, 291] width 159 height 10
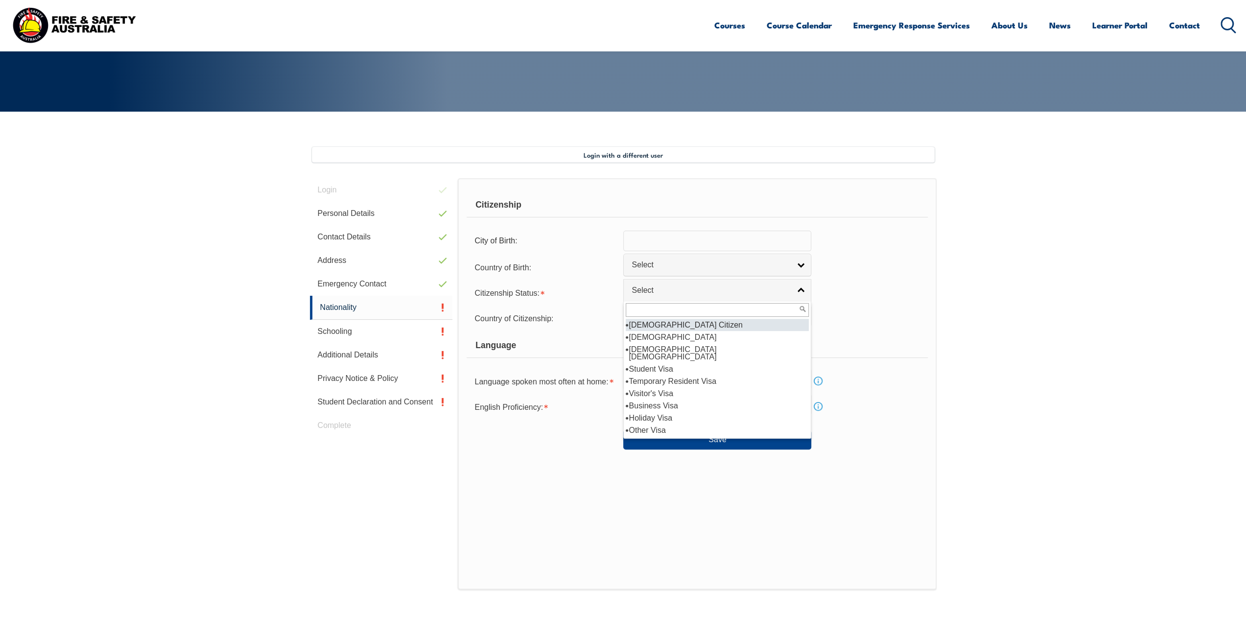
click at [673, 323] on li "[DEMOGRAPHIC_DATA] Citizen" at bounding box center [717, 325] width 183 height 12
select select "1"
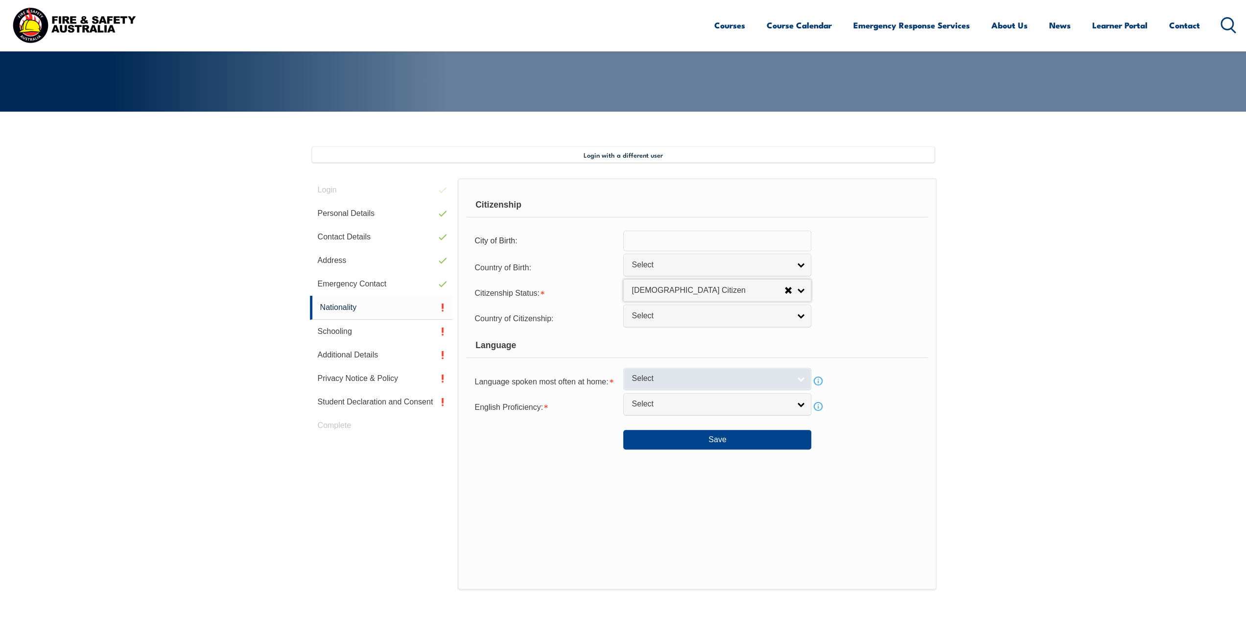
click at [725, 376] on span "Select" at bounding box center [711, 379] width 159 height 10
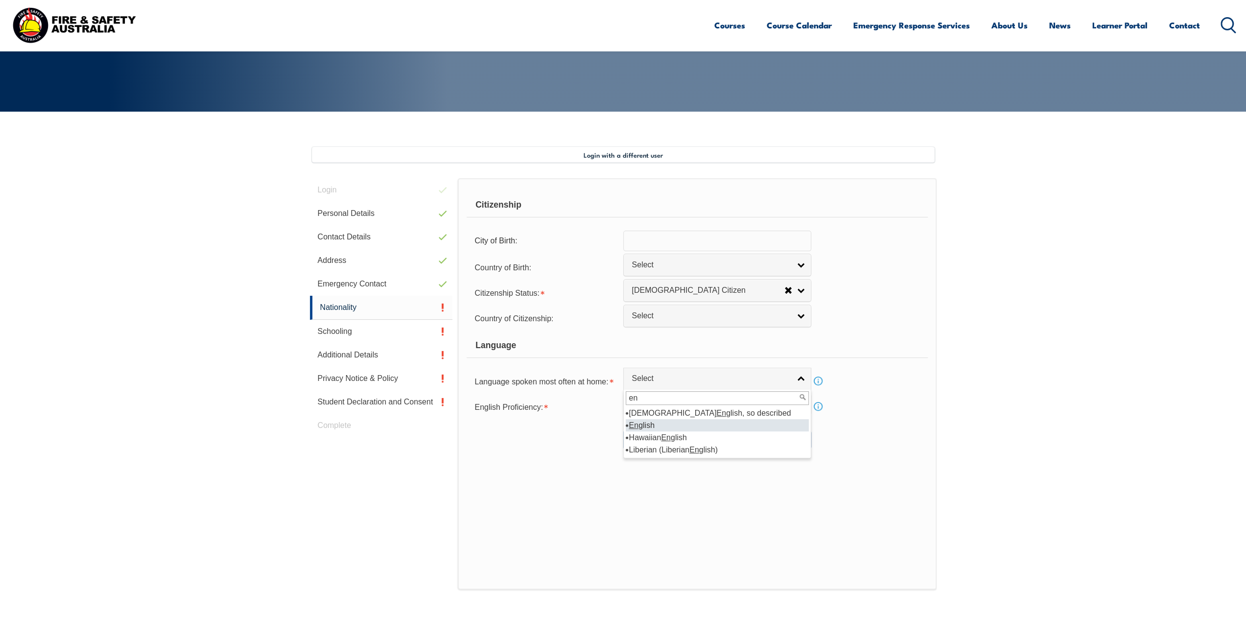
type input "en"
click at [684, 425] on li "En glish" at bounding box center [717, 425] width 183 height 12
select select "1201"
click at [684, 405] on span "Select" at bounding box center [711, 404] width 159 height 10
click at [669, 427] on li "Very Well" at bounding box center [717, 433] width 183 height 12
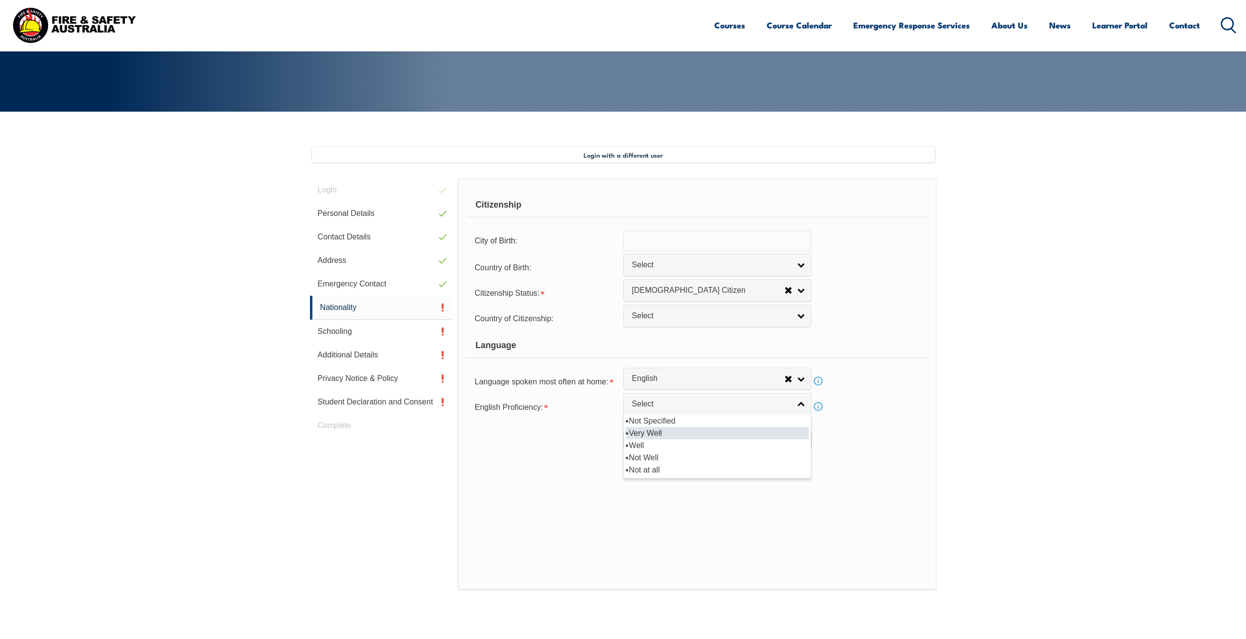
select select "1"
click at [681, 439] on button "Save" at bounding box center [717, 440] width 188 height 20
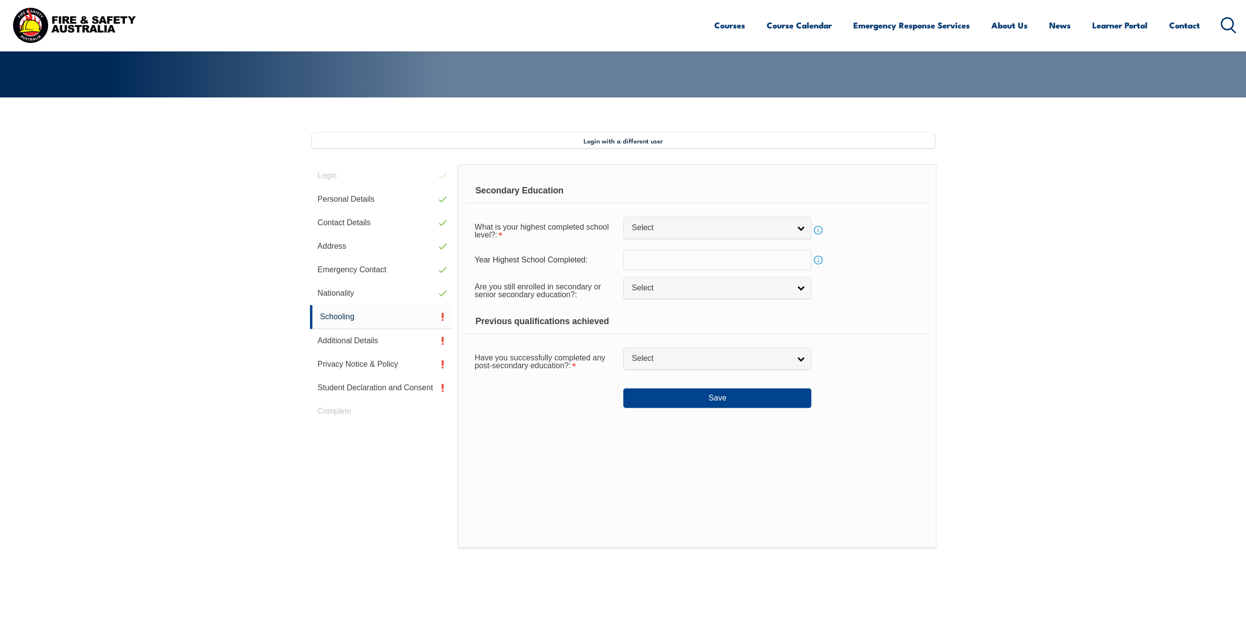
scroll to position [71, 0]
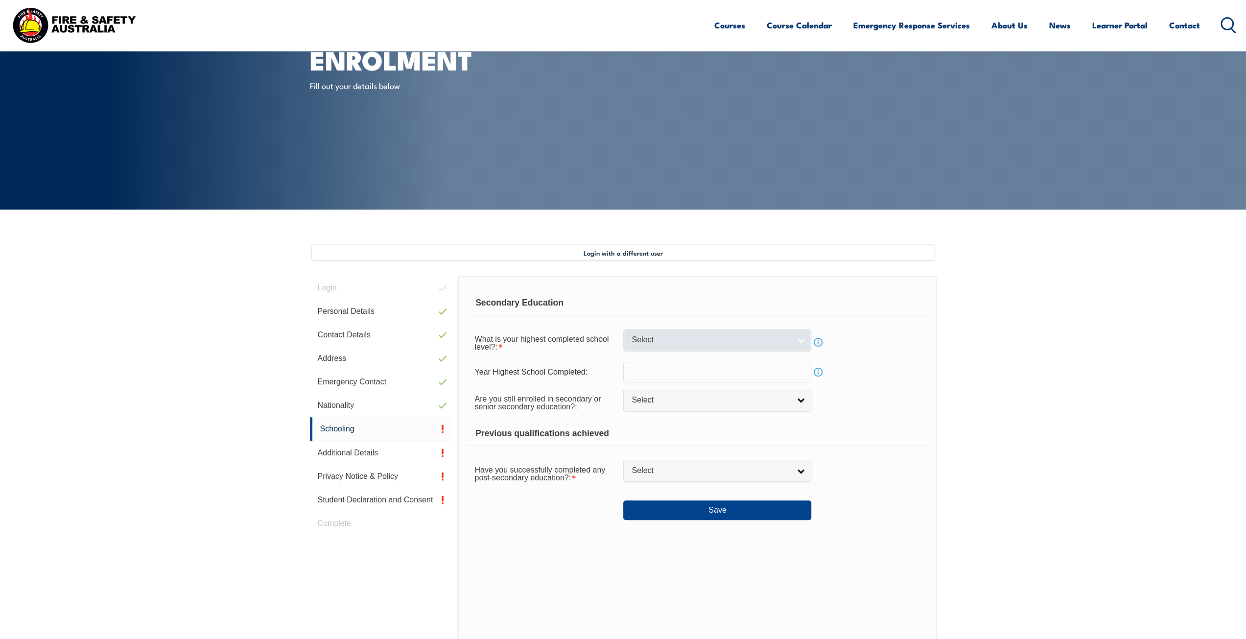
click at [715, 342] on span "Select" at bounding box center [711, 340] width 159 height 10
click at [676, 413] on li "Year 12" at bounding box center [717, 418] width 183 height 12
select select "12"
click at [667, 375] on input "text" at bounding box center [717, 372] width 188 height 21
click at [521, 444] on div "Previous qualifications achieved" at bounding box center [697, 434] width 461 height 24
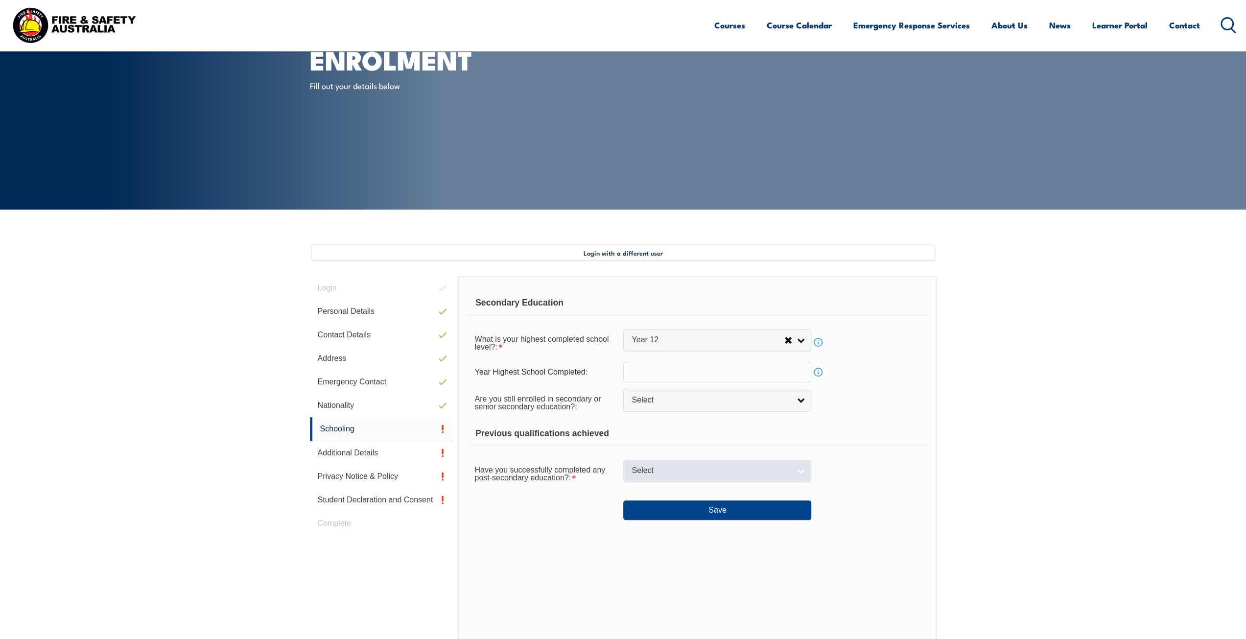
click at [687, 472] on span "Select" at bounding box center [711, 471] width 159 height 10
click at [661, 484] on li "Yes" at bounding box center [717, 487] width 183 height 12
select select "true"
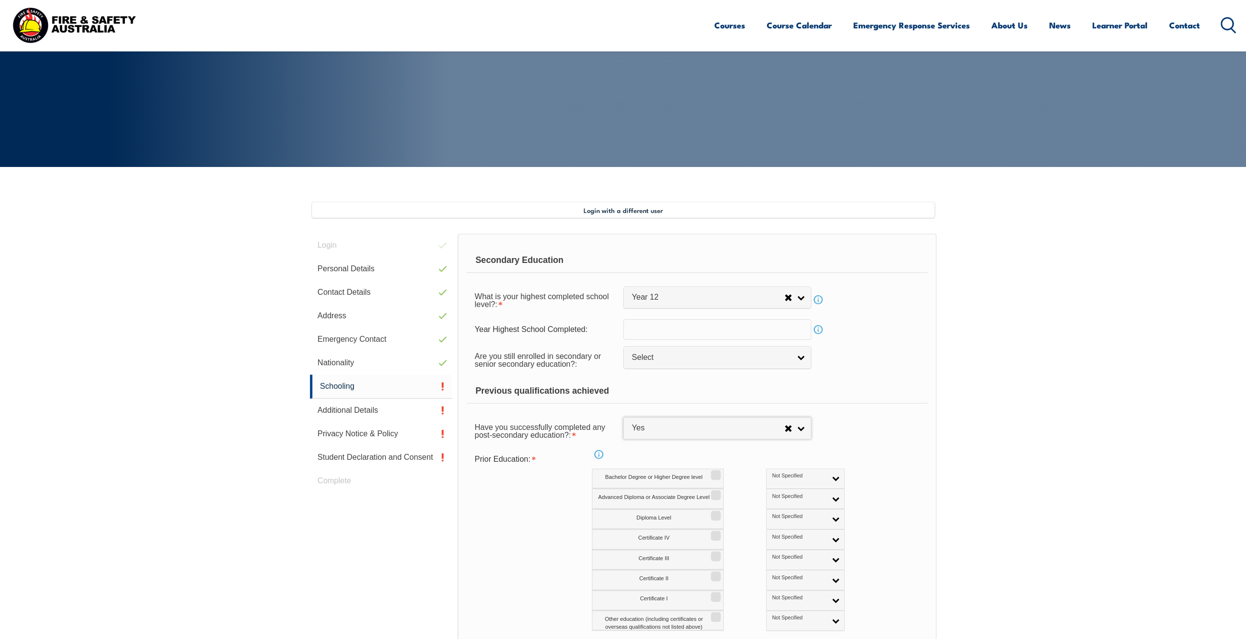
scroll to position [169, 0]
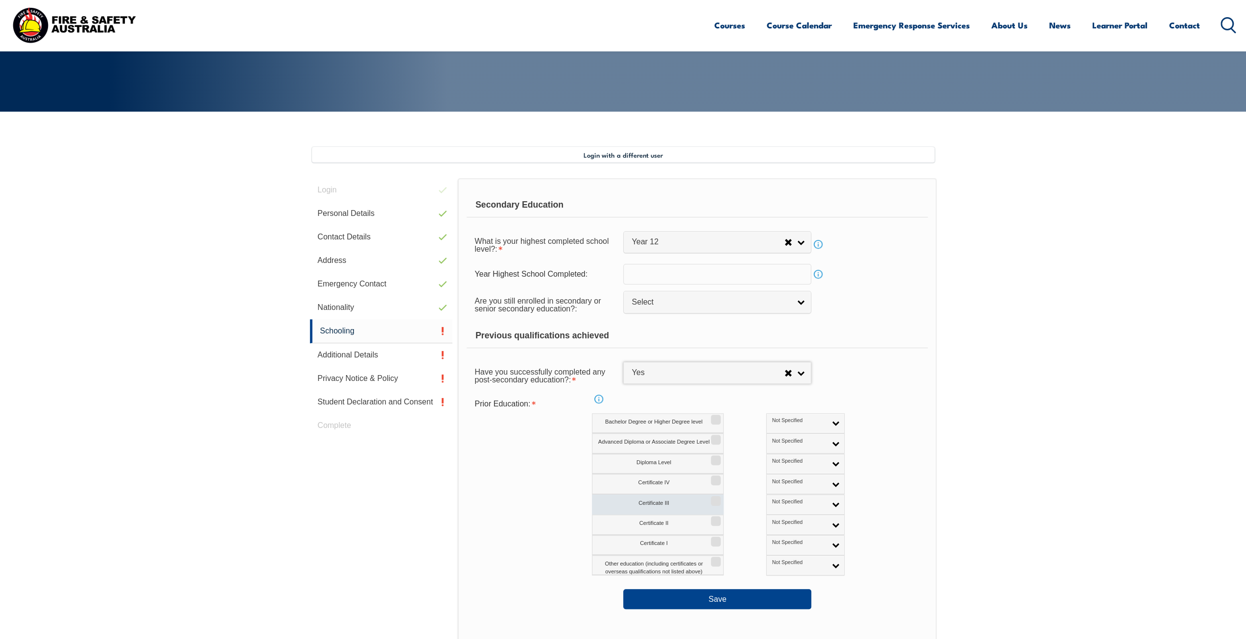
click at [717, 498] on input "Certificate III" at bounding box center [715, 497] width 6 height 1
checkbox input "true"
click at [774, 508] on link "Not Specified" at bounding box center [805, 505] width 78 height 20
click at [772, 503] on span "Not Specified" at bounding box center [799, 502] width 54 height 7
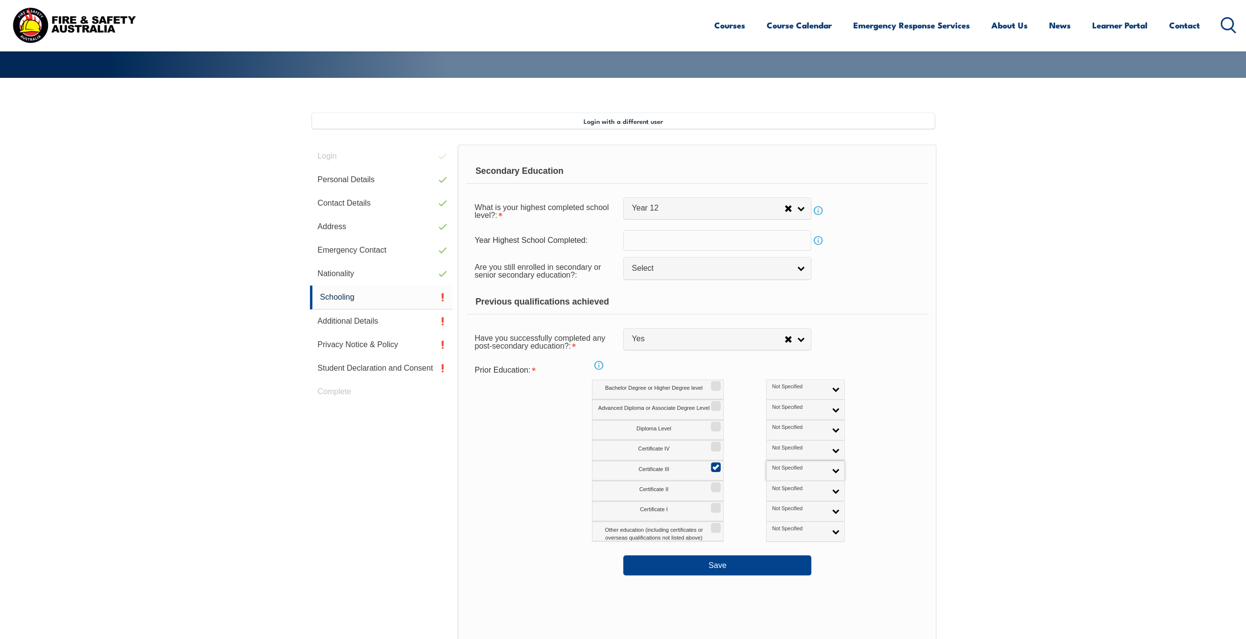
scroll to position [218, 0]
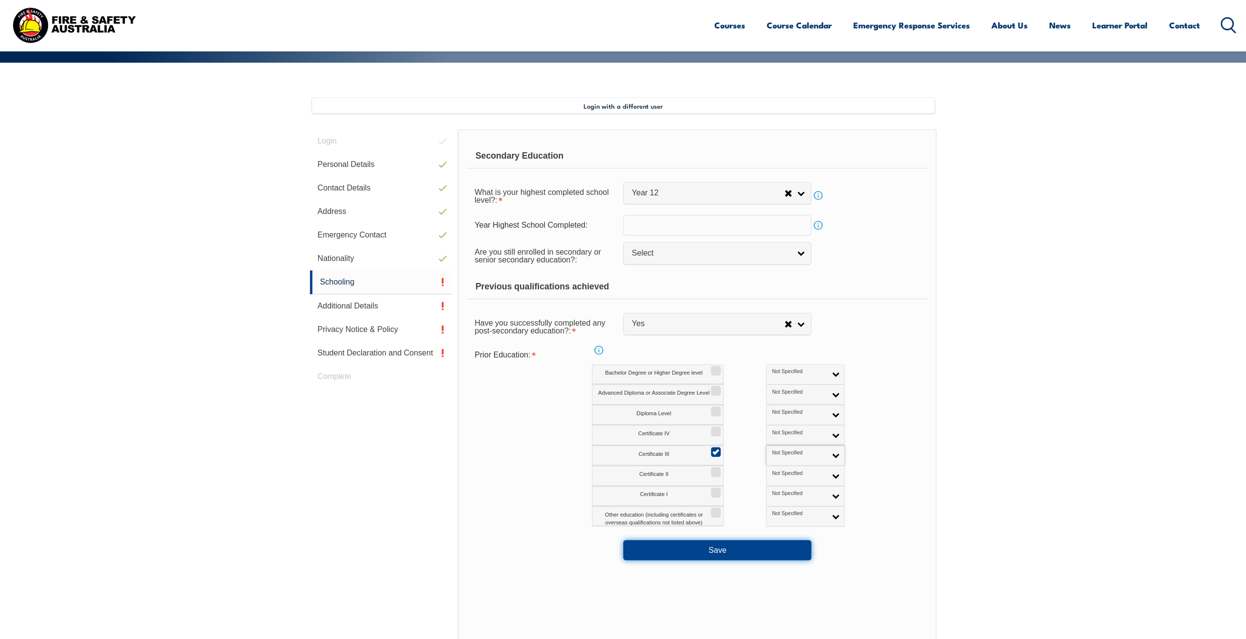
click at [699, 555] on button "Save" at bounding box center [717, 550] width 188 height 20
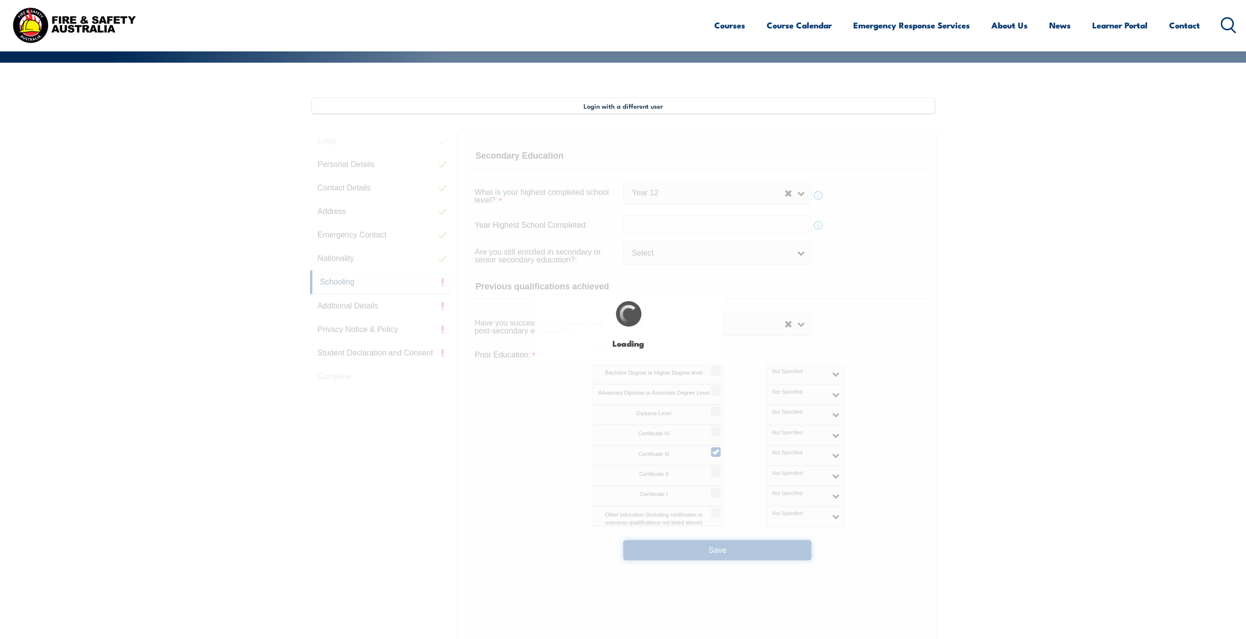
select select
select select "true"
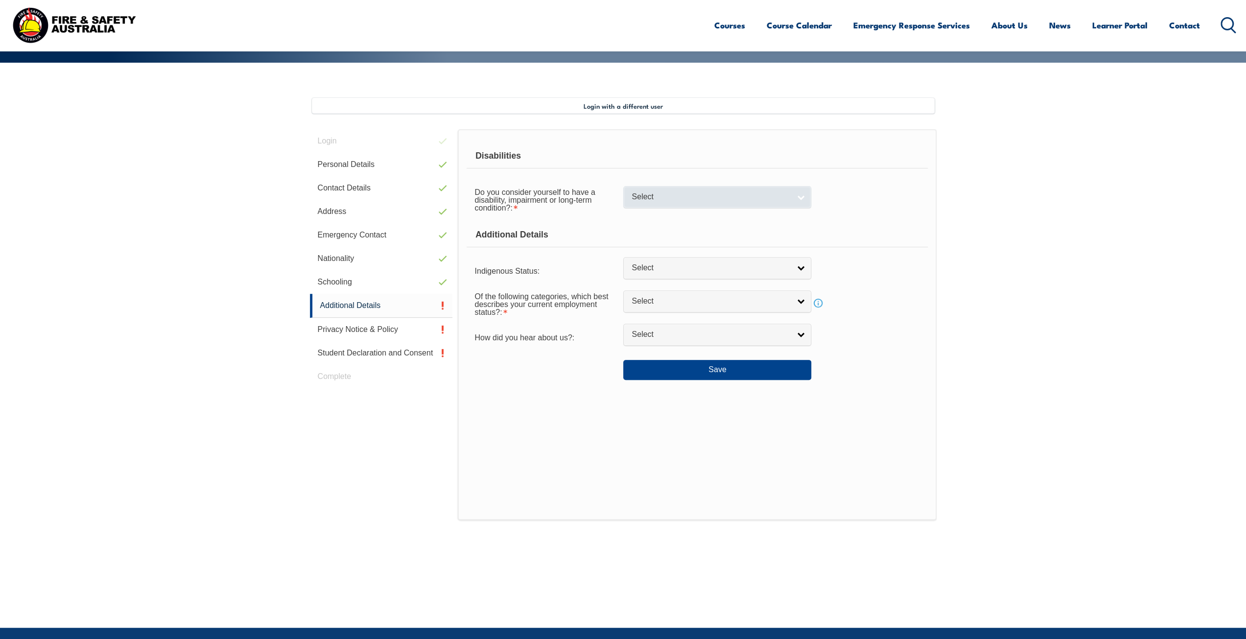
click at [657, 194] on span "Select" at bounding box center [711, 197] width 159 height 10
click at [641, 229] on li "Yes" at bounding box center [717, 226] width 183 height 12
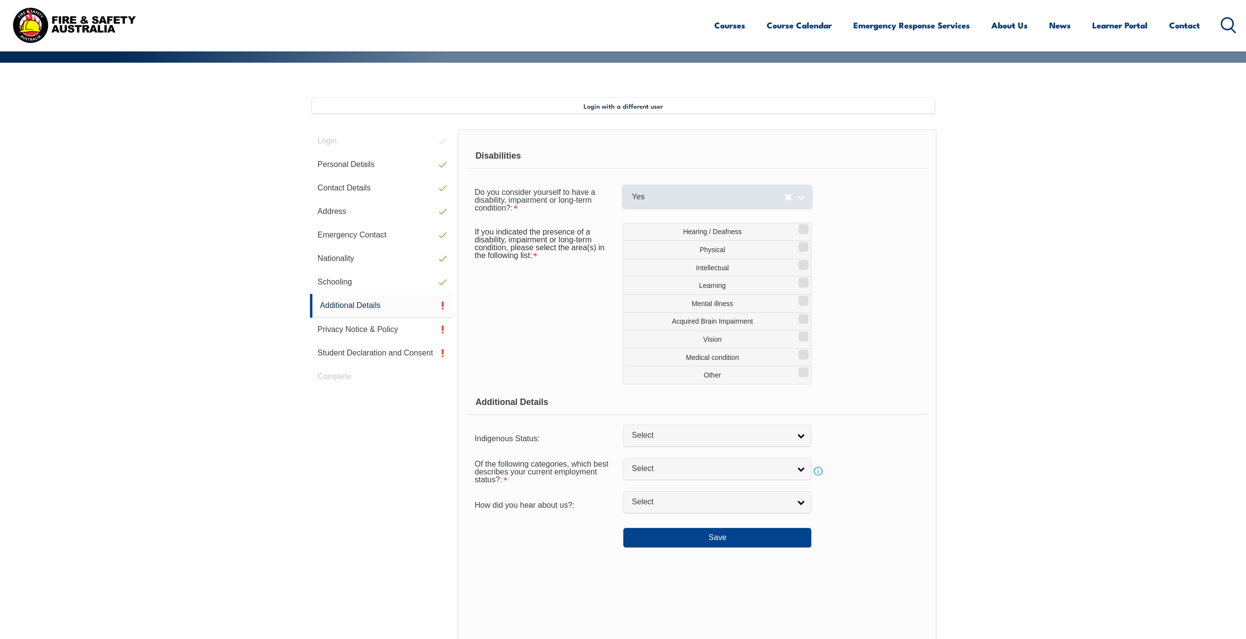
click at [768, 200] on span "Yes" at bounding box center [708, 197] width 153 height 10
click at [771, 212] on li "No" at bounding box center [717, 214] width 183 height 12
select select "false"
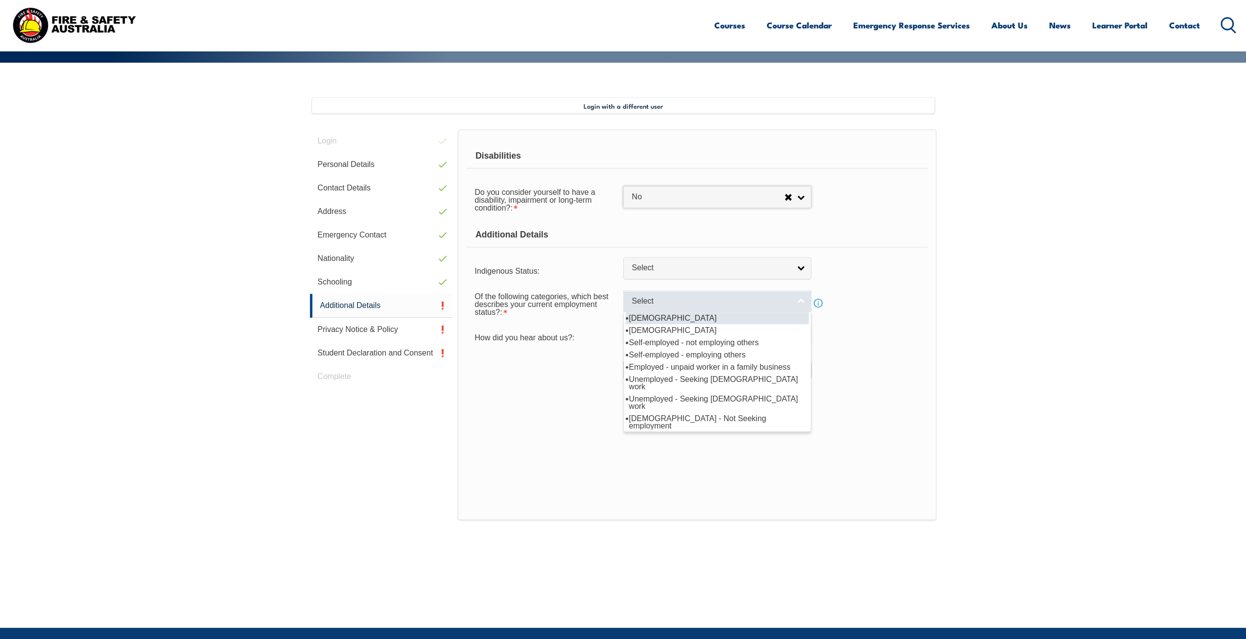
click at [650, 302] on span "Select" at bounding box center [711, 301] width 159 height 10
click at [672, 319] on li "[DEMOGRAPHIC_DATA]" at bounding box center [717, 318] width 183 height 12
select select "1"
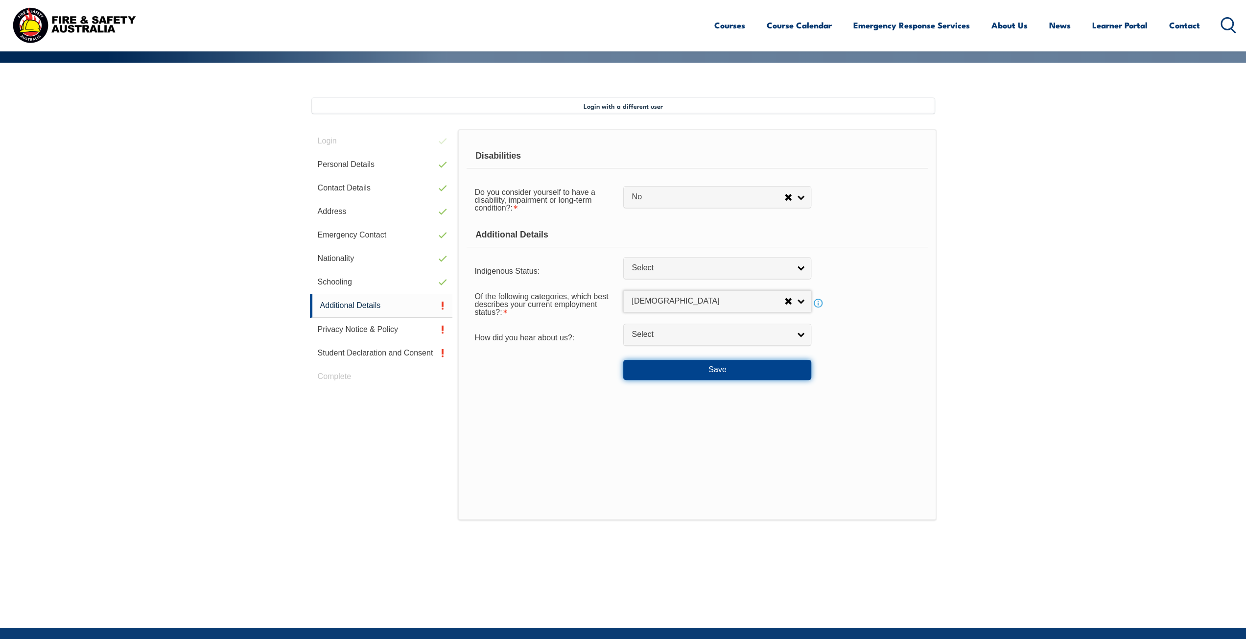
click at [669, 364] on button "Save" at bounding box center [717, 370] width 188 height 20
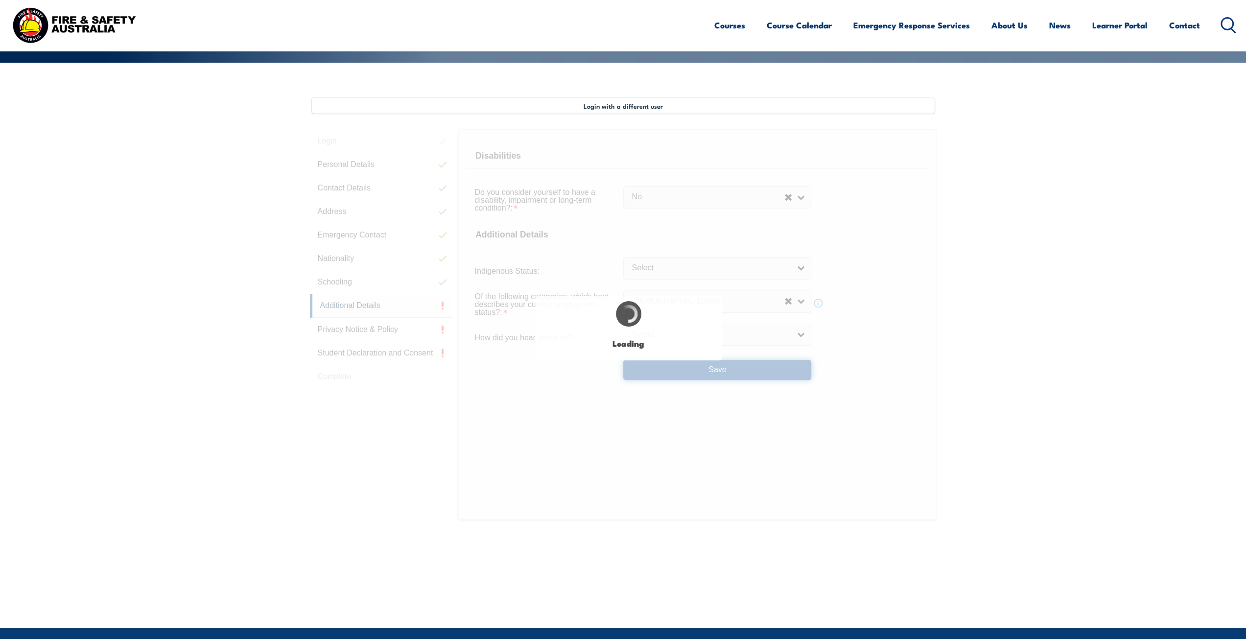
select select "false"
select select
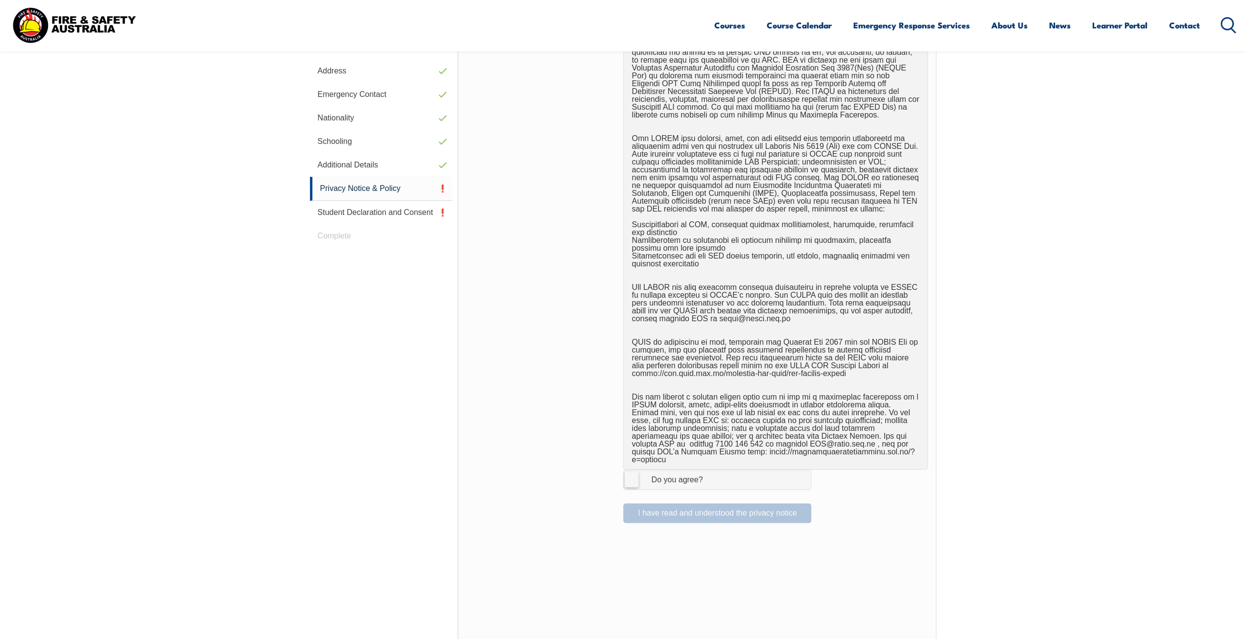
scroll to position [410, 0]
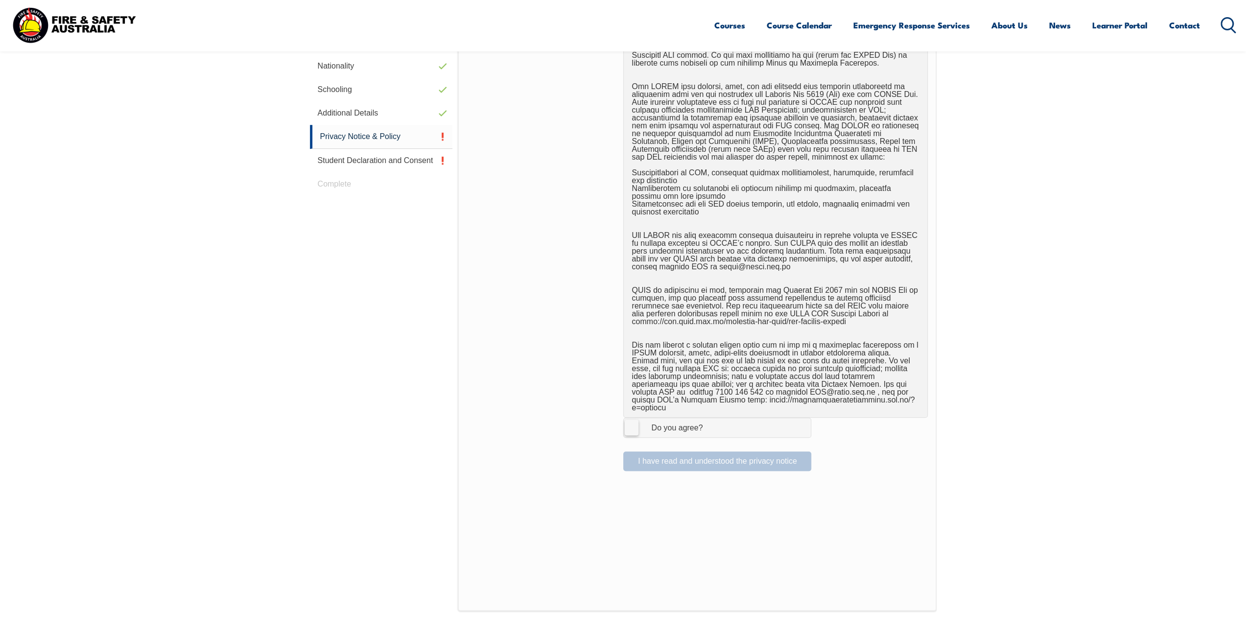
click at [633, 426] on label "I Agree Do you agree?" at bounding box center [717, 428] width 188 height 20
click at [711, 426] on input "I Agree Do you agree?" at bounding box center [719, 427] width 17 height 19
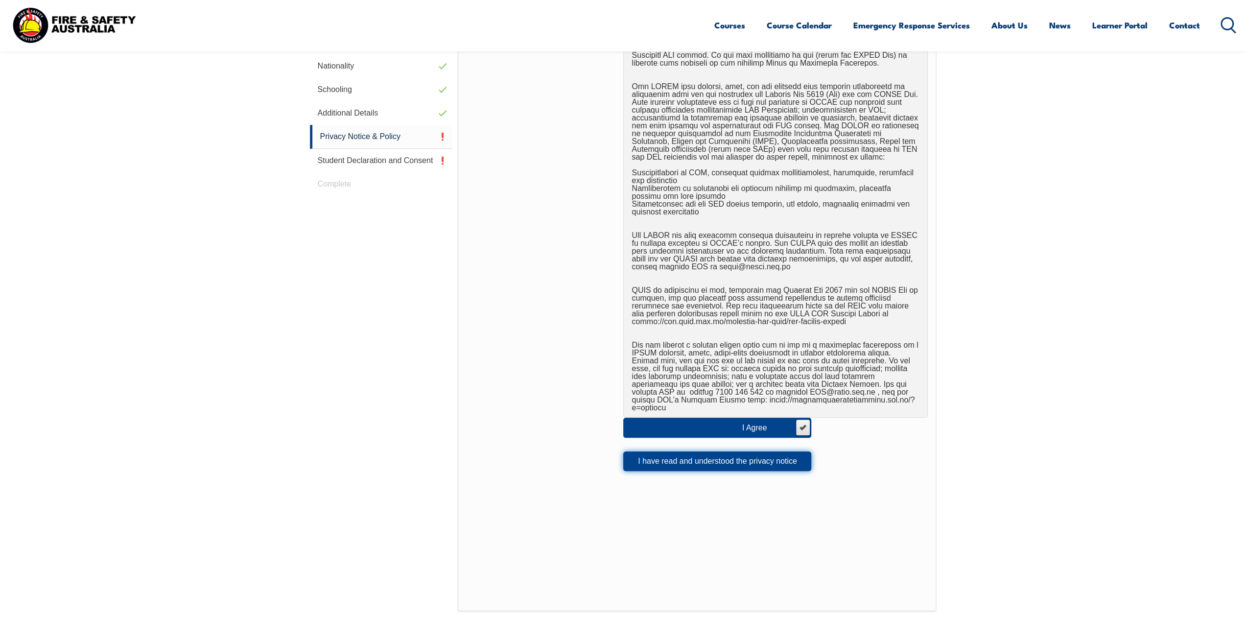
click at [644, 457] on button "I have read and understood the privacy notice" at bounding box center [717, 462] width 188 height 20
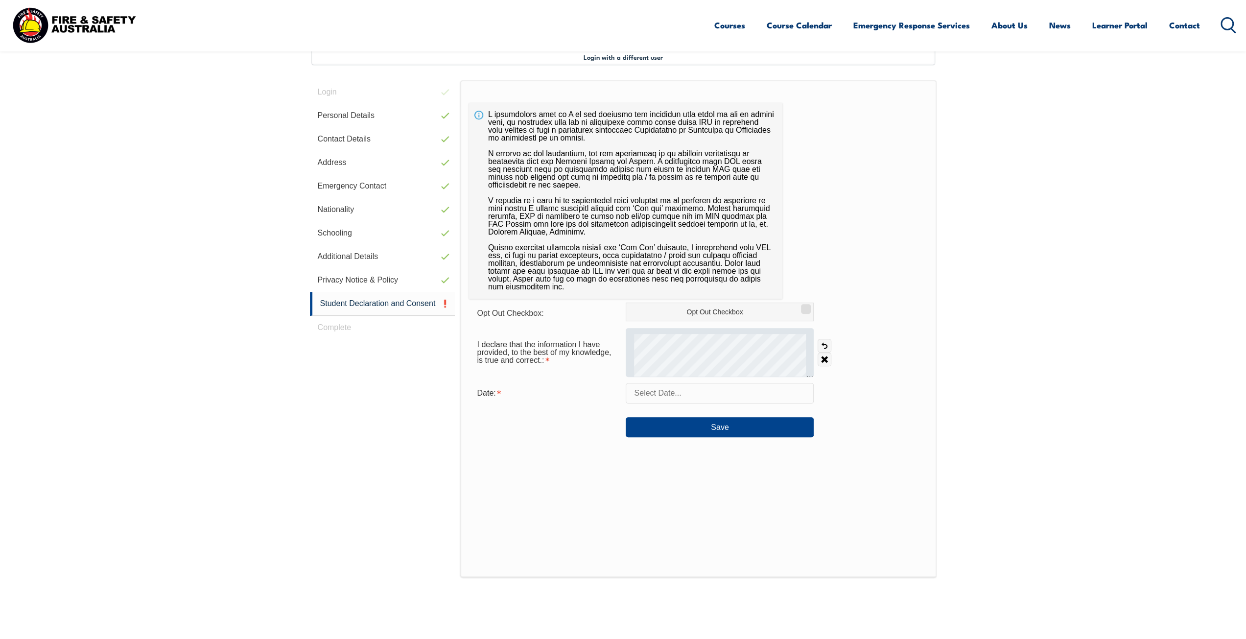
scroll to position [218, 0]
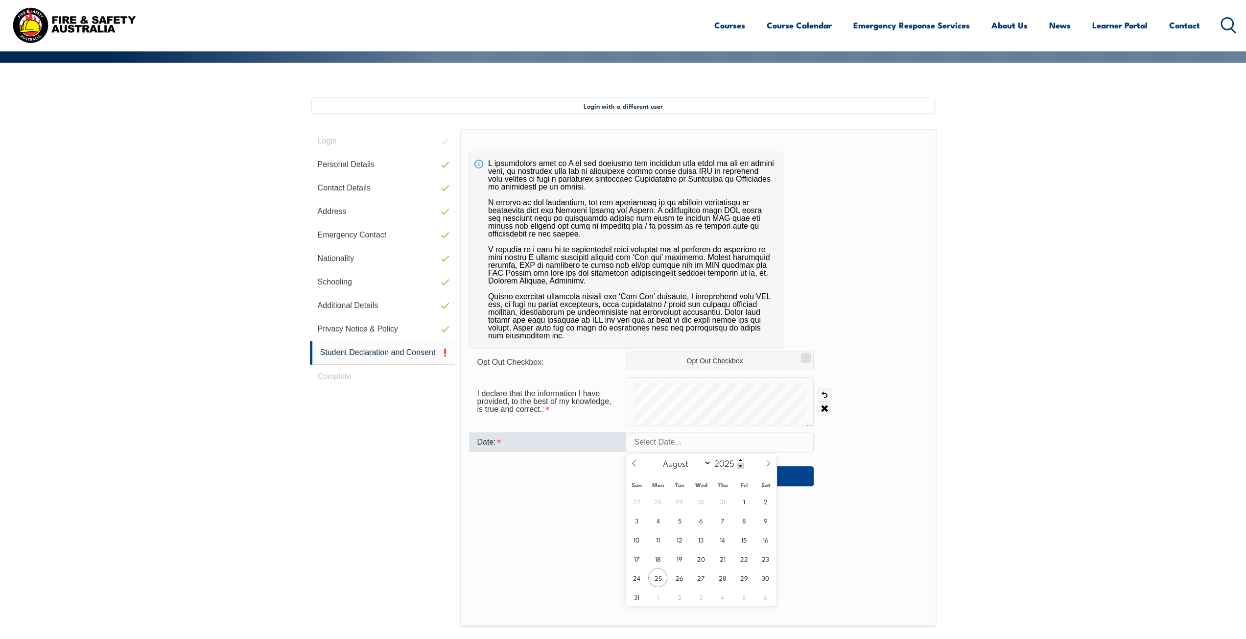
click at [739, 445] on input "text" at bounding box center [720, 442] width 188 height 21
click at [665, 577] on span "25" at bounding box center [657, 577] width 19 height 19
type input "August 25, 2025"
click at [822, 410] on link "Clear" at bounding box center [825, 409] width 14 height 14
click at [825, 407] on link "Clear" at bounding box center [825, 409] width 14 height 14
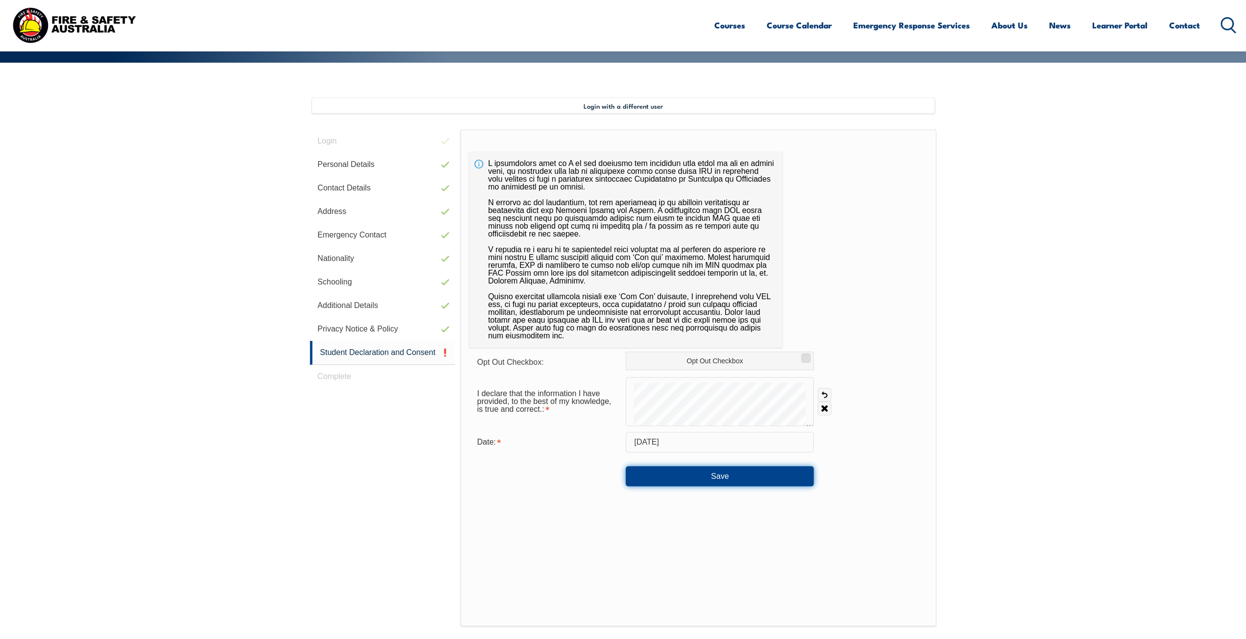
click at [712, 471] on button "Save" at bounding box center [720, 476] width 188 height 20
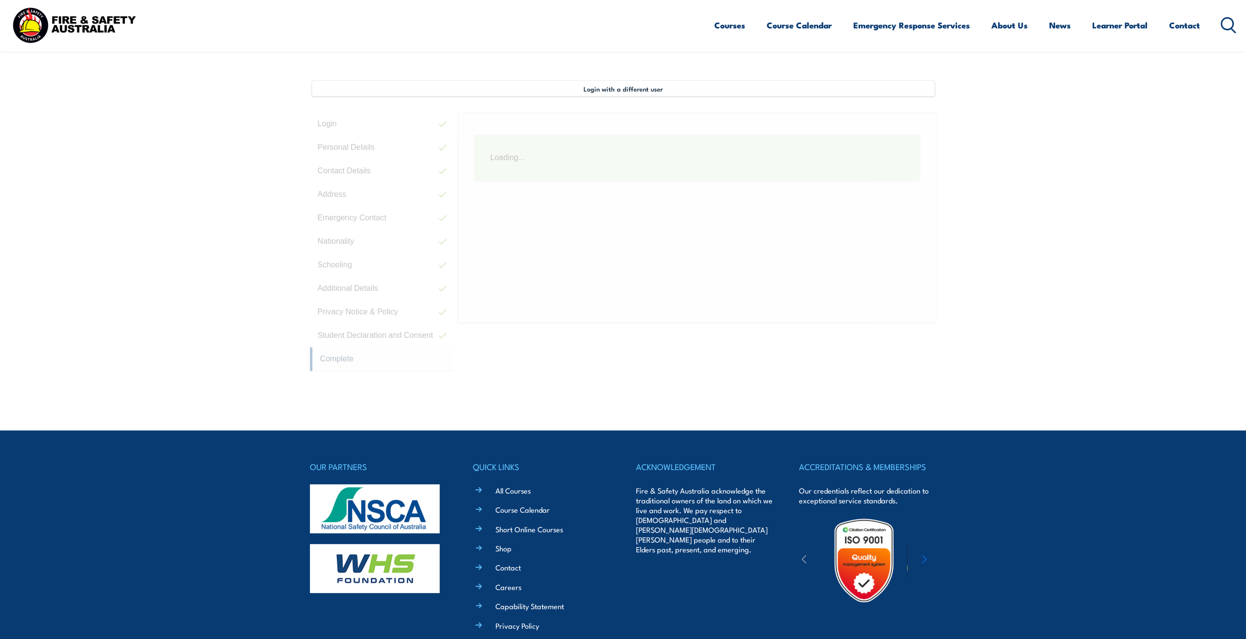
scroll to position [267, 0]
